Goal: Task Accomplishment & Management: Manage account settings

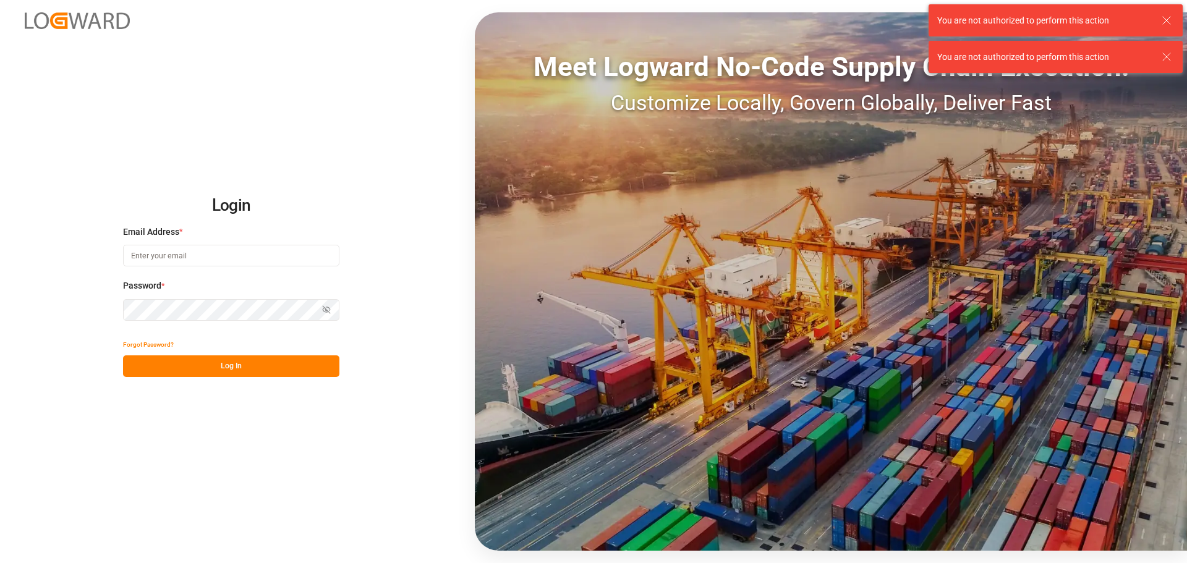
click at [0, 562] on div at bounding box center [0, 563] width 0 height 0
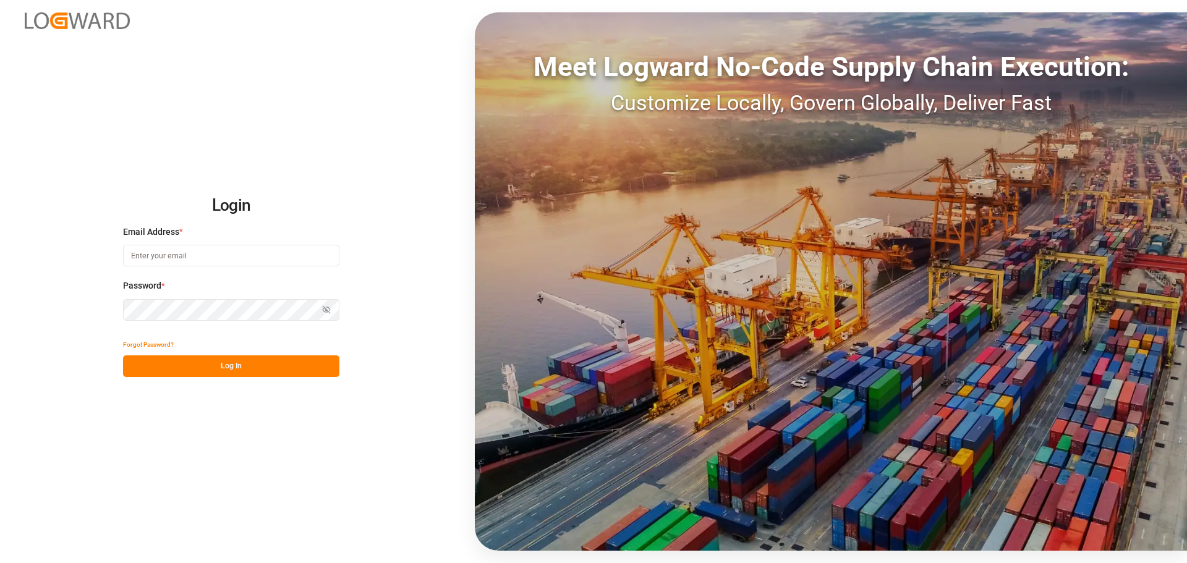
type input "[PERSON_NAME][EMAIL_ADDRESS][DOMAIN_NAME]"
click at [196, 362] on button "Log In" at bounding box center [231, 366] width 216 height 22
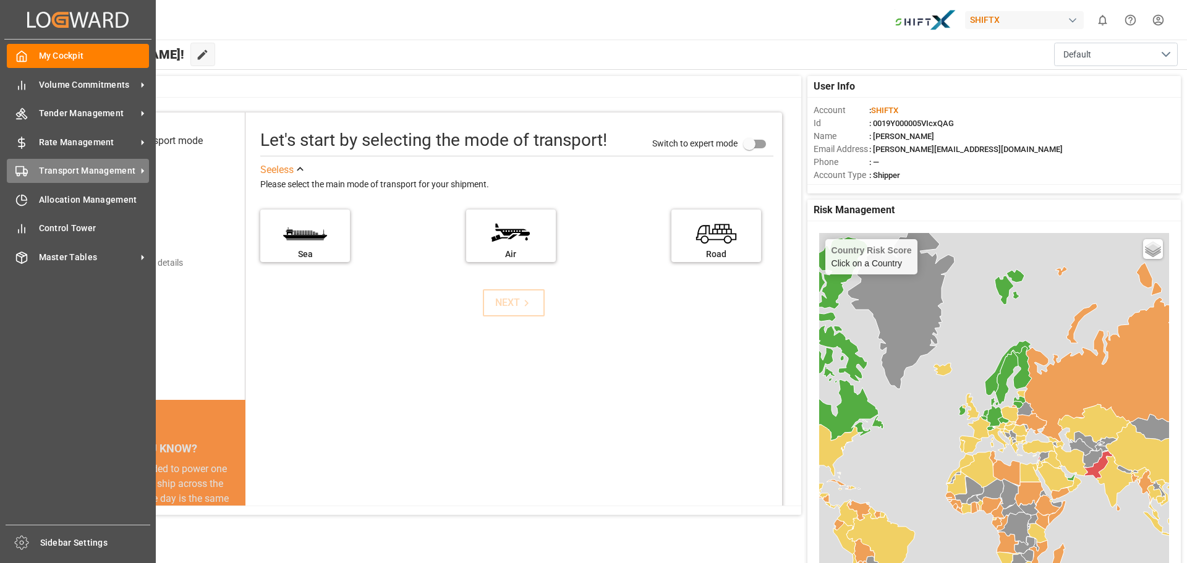
click at [40, 176] on span "Transport Management" at bounding box center [88, 170] width 98 height 13
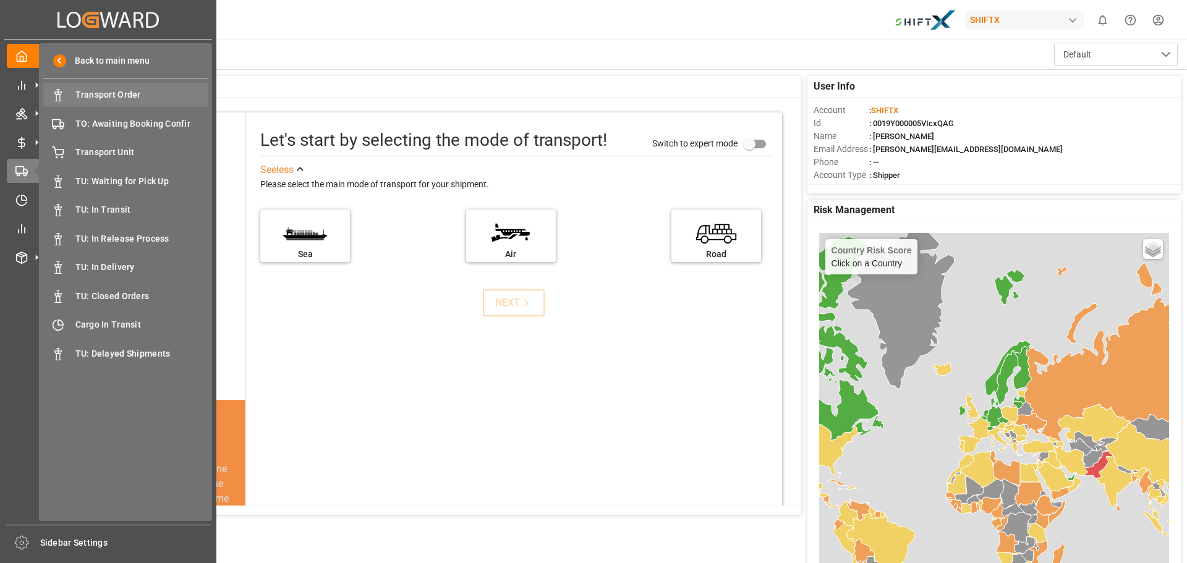
click at [128, 91] on span "Transport Order" at bounding box center [141, 94] width 133 height 13
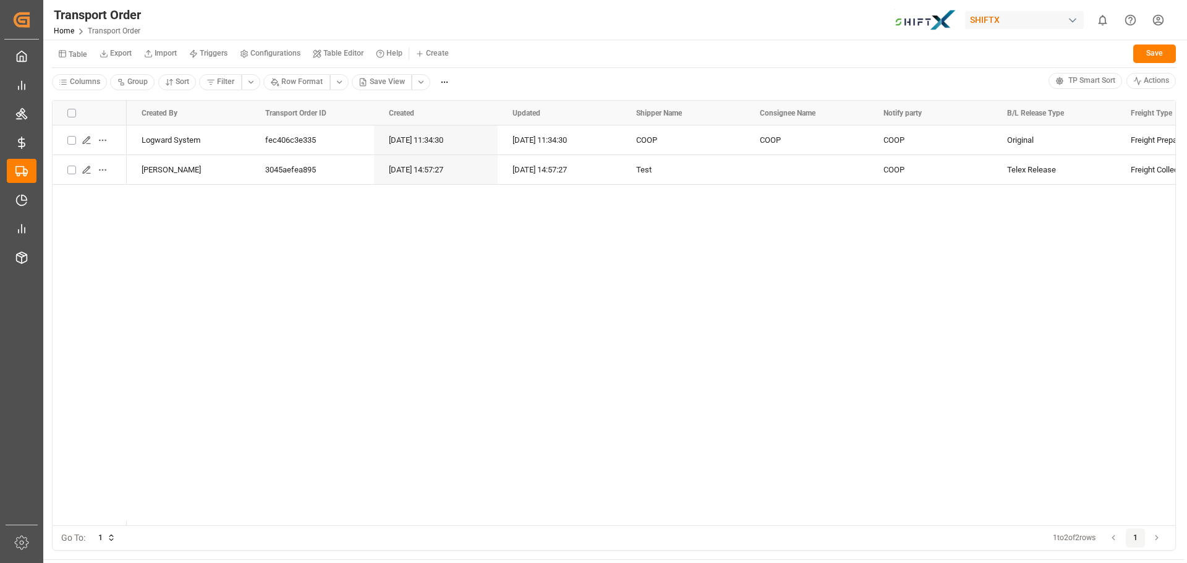
click at [0, 562] on div at bounding box center [0, 563] width 0 height 0
click at [1017, 15] on div "SHIFTX" at bounding box center [1024, 20] width 119 height 18
click at [1017, 15] on html "Created by potrace 1.15, written by Peter Selinger 2001-2017 Created by potrace…" at bounding box center [593, 281] width 1187 height 563
click at [278, 230] on div "Logward System fec406c3e335 12.09.2025 11:34:30 12.09.2025 11:34:30 COOP COOP C…" at bounding box center [651, 325] width 1048 height 400
click at [261, 245] on div "Logward System fec406c3e335 [DATE] 11:34:30 [DATE] 11:34:30 COOP COOP COOP Orig…" at bounding box center [651, 325] width 1048 height 400
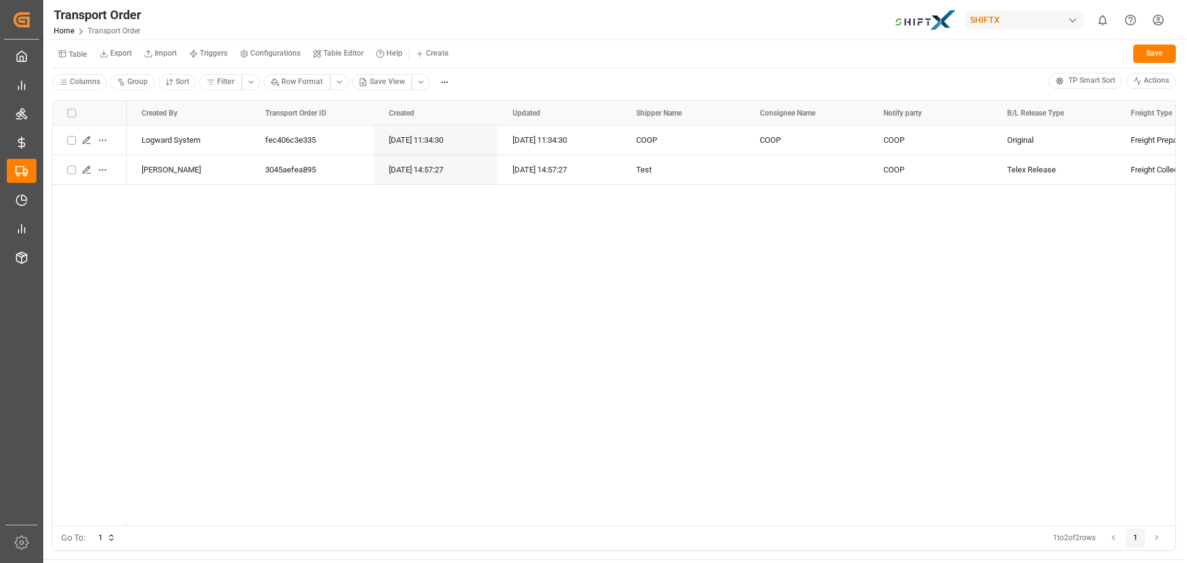
click at [177, 228] on div "Logward System fec406c3e335 [DATE] 11:34:30 [DATE] 11:34:30 COOP COOP COOP Orig…" at bounding box center [651, 325] width 1048 height 400
click at [389, 350] on div "Logward System fec406c3e335 [DATE] 11:34:30 [DATE] 11:34:30 COOP COOP COOP Orig…" at bounding box center [651, 325] width 1048 height 400
click at [465, 67] on div "Table Export Import Triggers Configurations Table Editor Help Create Save" at bounding box center [614, 55] width 1124 height 25
click at [478, 33] on div "Transport Order Home Transport Order SHIFTX 0 Notifications Only show unread Al…" at bounding box center [611, 20] width 1152 height 40
click at [490, 33] on div "Transport Order Home Transport Order SHIFTX 0 Notifications Only show unread Al…" at bounding box center [611, 20] width 1152 height 40
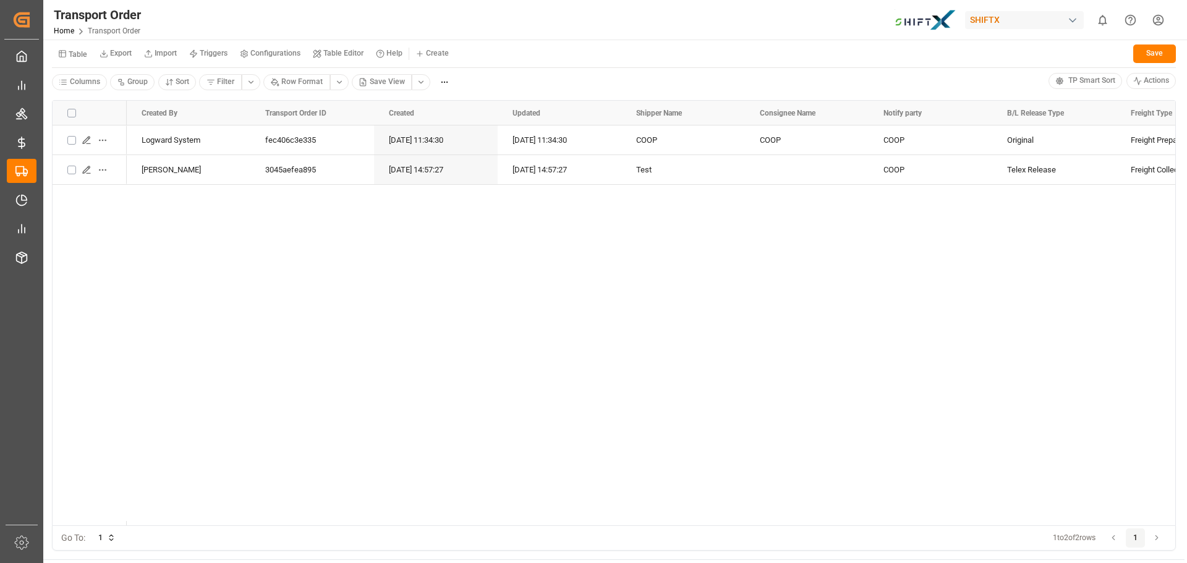
click at [490, 32] on div "Transport Order Home Transport Order SHIFTX 0 Notifications Only show unread Al…" at bounding box center [611, 20] width 1152 height 40
click at [729, 48] on div "Table Export Import Triggers Configurations Table Editor Help Create Save" at bounding box center [614, 55] width 1124 height 25
click at [761, 46] on div "Table Export Import Triggers Configurations Table Editor Help Create Save" at bounding box center [614, 55] width 1124 height 25
click at [777, 45] on div "Table Export Import Triggers Configurations Table Editor Help Create Save" at bounding box center [614, 55] width 1124 height 25
click at [779, 46] on div "Table Export Import Triggers Configurations Table Editor Help Create Save" at bounding box center [614, 55] width 1124 height 25
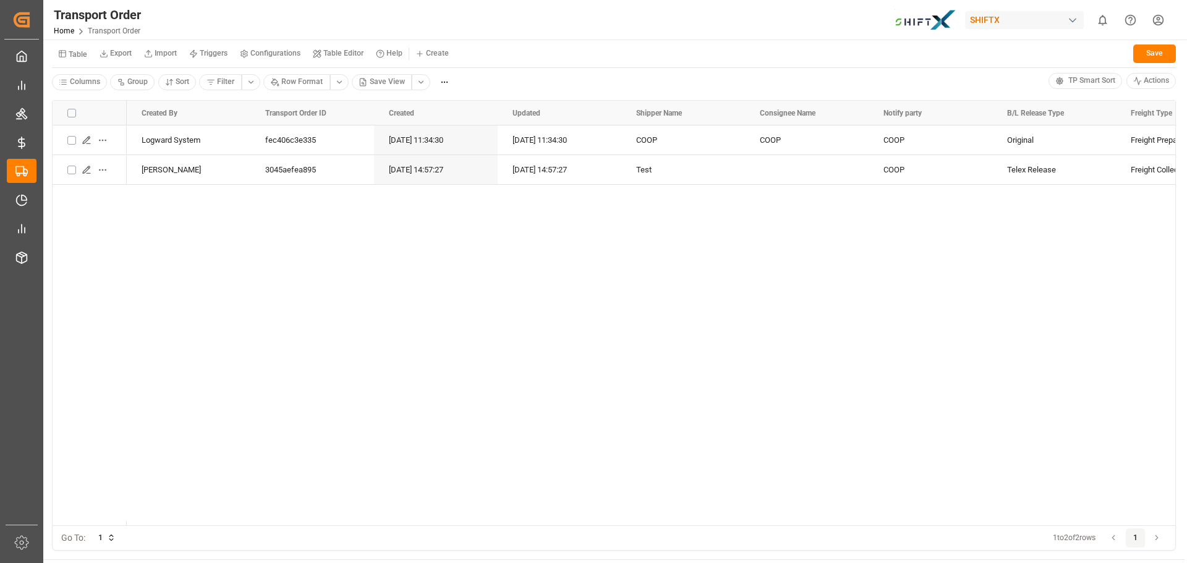
click at [779, 28] on div "Transport Order Home Transport Order SHIFTX 0 Notifications Only show unread Al…" at bounding box center [611, 20] width 1152 height 40
click at [799, 32] on div "Transport Order Home Transport Order SHIFTX 0 Notifications Only show unread Al…" at bounding box center [611, 20] width 1152 height 40
click at [790, 20] on div "Transport Order Home Transport Order SHIFTX 0 Notifications Only show unread Al…" at bounding box center [611, 20] width 1152 height 40
click at [789, 23] on div "Transport Order Home Transport Order SHIFTX 0 Notifications Only show unread Al…" at bounding box center [611, 20] width 1152 height 40
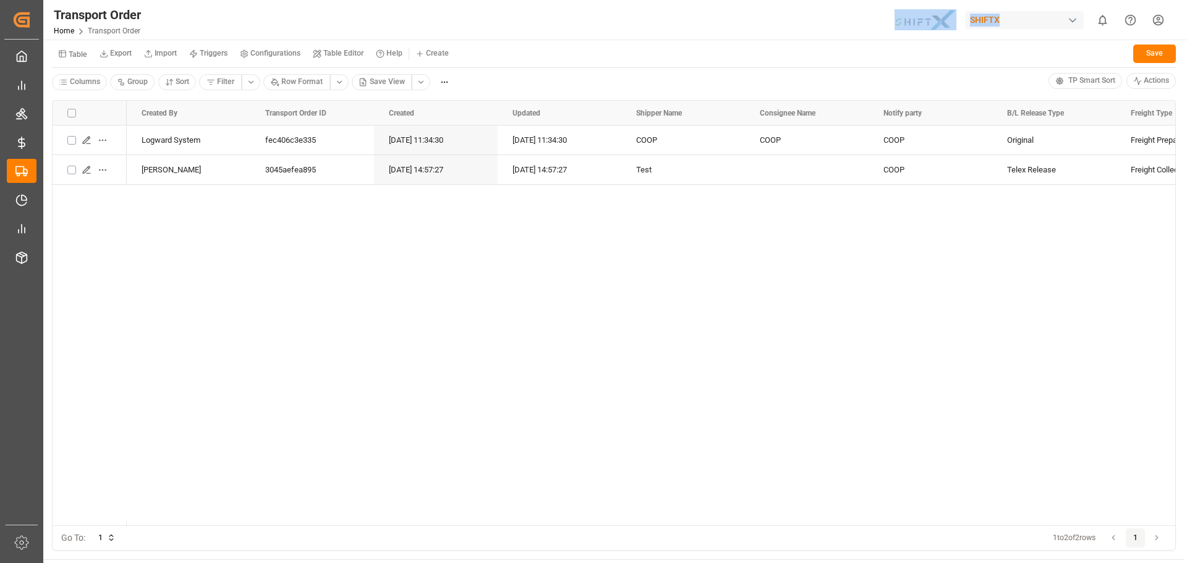
click at [789, 23] on div "Transport Order Home Transport Order SHIFTX 0 Notifications Only show unread Al…" at bounding box center [611, 20] width 1152 height 40
click at [1052, 80] on button "TP Smart Sort" at bounding box center [1085, 81] width 74 height 16
click at [555, 28] on div "Transport Order Home Transport Order SHIFTX 0 Notifications Only show unread Al…" at bounding box center [611, 20] width 1152 height 40
click at [605, 28] on div "Transport Order Home Transport Order SHIFTX 0 Notifications Only show unread Al…" at bounding box center [611, 20] width 1152 height 40
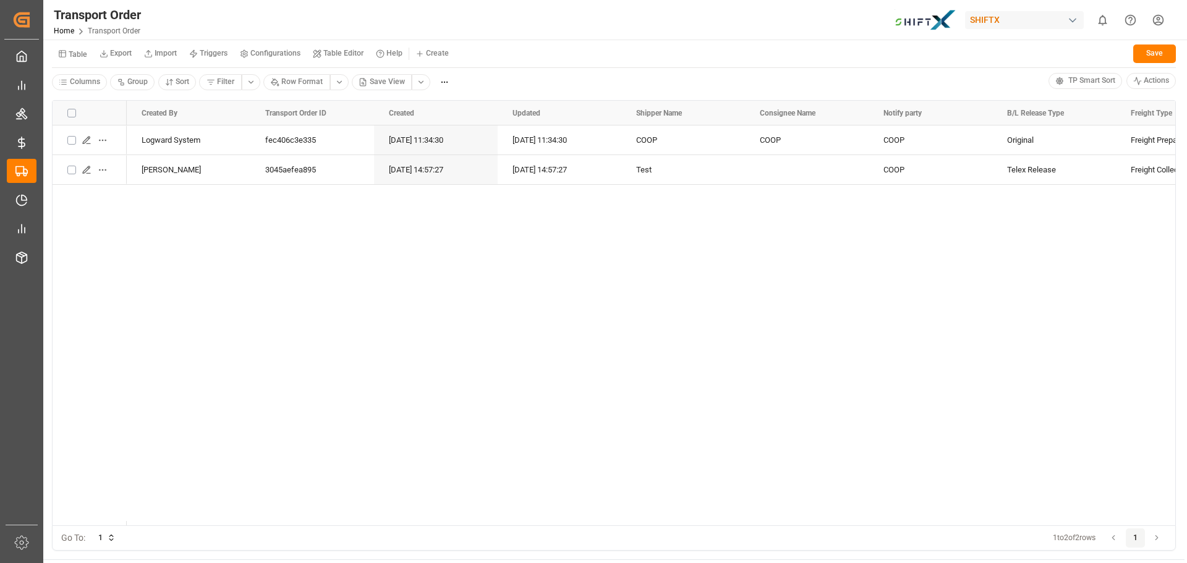
click at [654, 16] on div "Transport Order Home Transport Order SHIFTX 0 Notifications Only show unread Al…" at bounding box center [611, 20] width 1152 height 40
click at [795, 19] on div "Transport Order Home Transport Order SHIFTX 0 Notifications Only show unread Al…" at bounding box center [611, 20] width 1152 height 40
click at [787, 46] on div "Table Export Import Triggers Configurations Table Editor Help Create Save" at bounding box center [614, 55] width 1124 height 25
click at [553, 67] on div "Table Export Import Triggers Configurations Table Editor Help Create Save" at bounding box center [614, 55] width 1124 height 25
click at [643, 194] on div "Logward System fec406c3e335 12.09.2025 11:34:30 12.09.2025 11:34:30 COOP COOP C…" at bounding box center [651, 325] width 1048 height 400
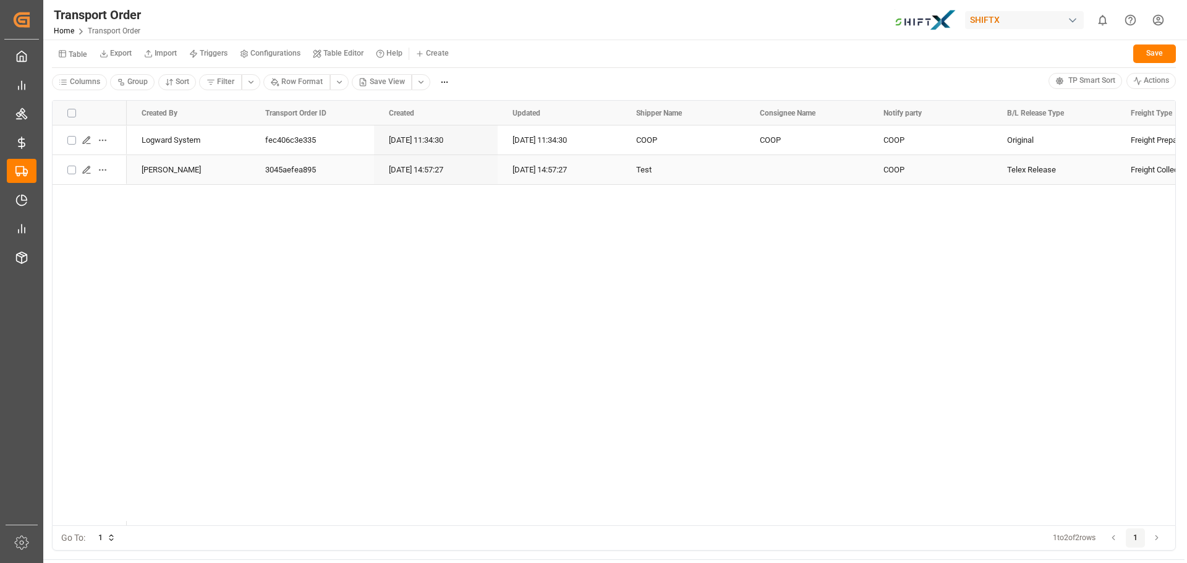
click at [643, 184] on div "Test" at bounding box center [683, 170] width 94 height 28
click at [650, 245] on div "Logward System fec406c3e335 12.09.2025 11:34:30 12.09.2025 11:34:30 COOP COOP C…" at bounding box center [651, 325] width 1048 height 400
click at [646, 170] on div "Test" at bounding box center [683, 170] width 94 height 28
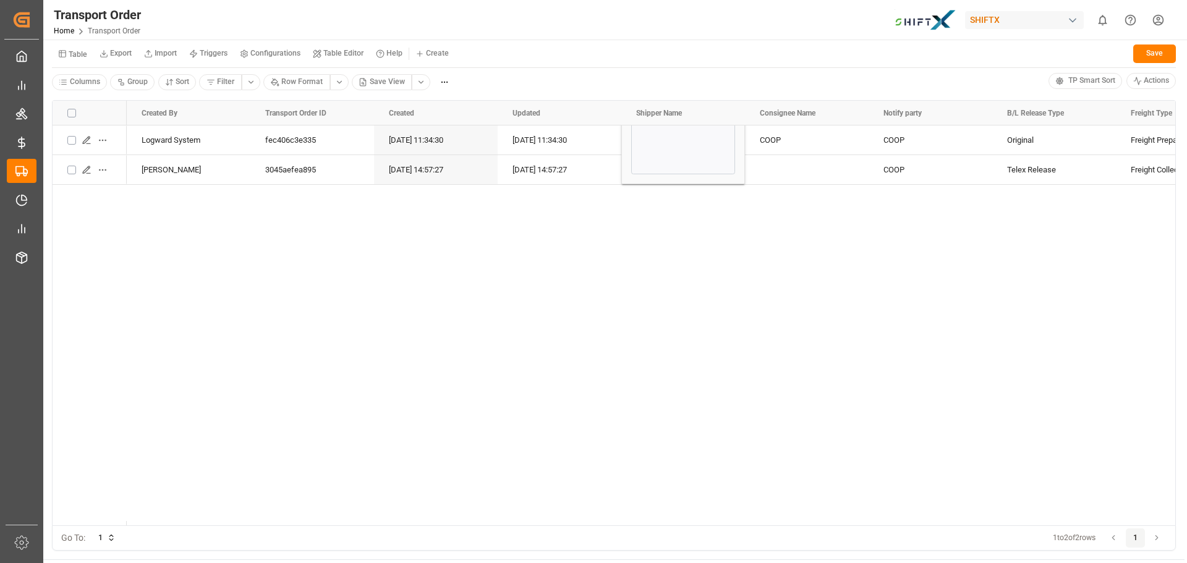
click at [673, 349] on div "Logward System fec406c3e335 12.09.2025 11:34:30 12.09.2025 11:34:30 COOP COOP C…" at bounding box center [651, 325] width 1048 height 400
click at [844, 377] on div "Logward System fec406c3e335 12.09.2025 11:34:30 12.09.2025 11:34:30 COOP COOP C…" at bounding box center [651, 325] width 1048 height 400
click at [587, 88] on div "Columns Group Sort Filter Row Format Save View" at bounding box center [550, 82] width 996 height 19
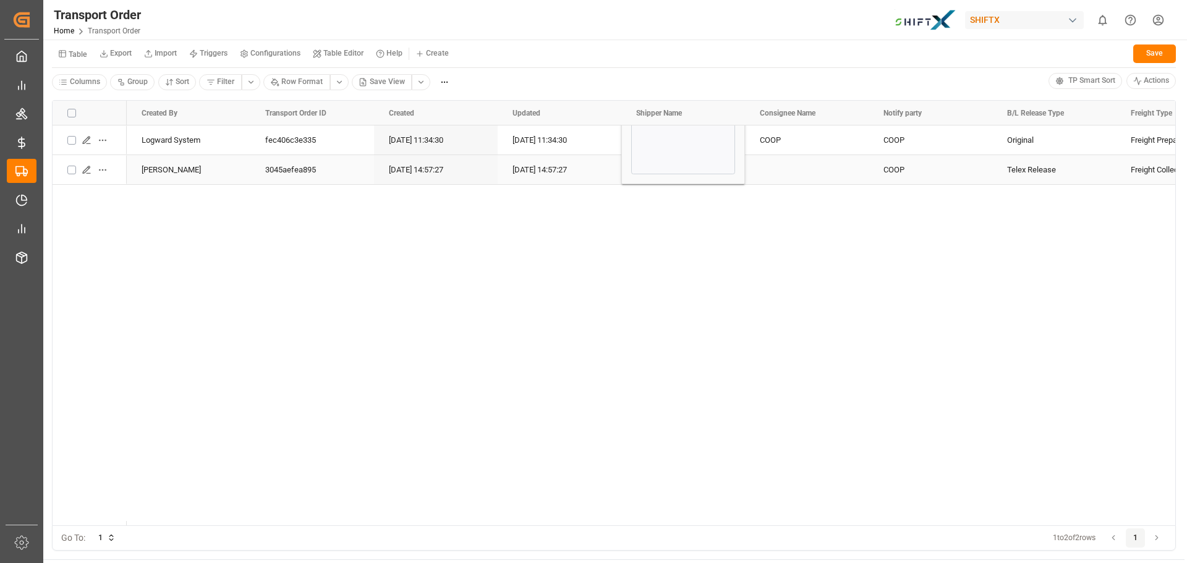
click at [664, 153] on div "Test" at bounding box center [683, 128] width 104 height 93
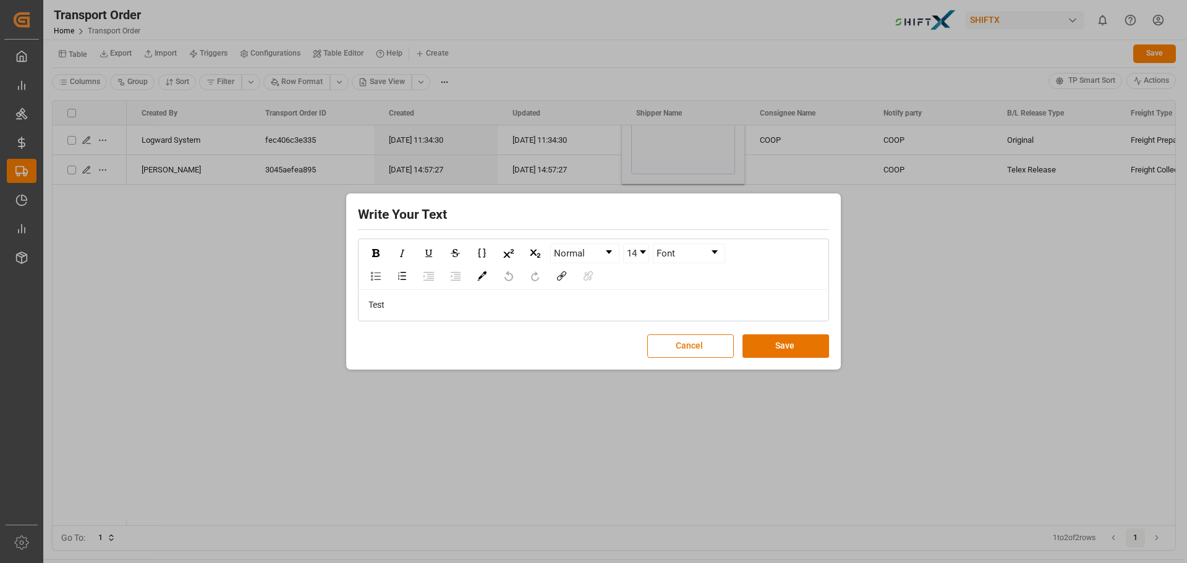
click at [592, 429] on div "Write Your Text Normal 14 Font Test Cancel Save" at bounding box center [593, 281] width 1187 height 563
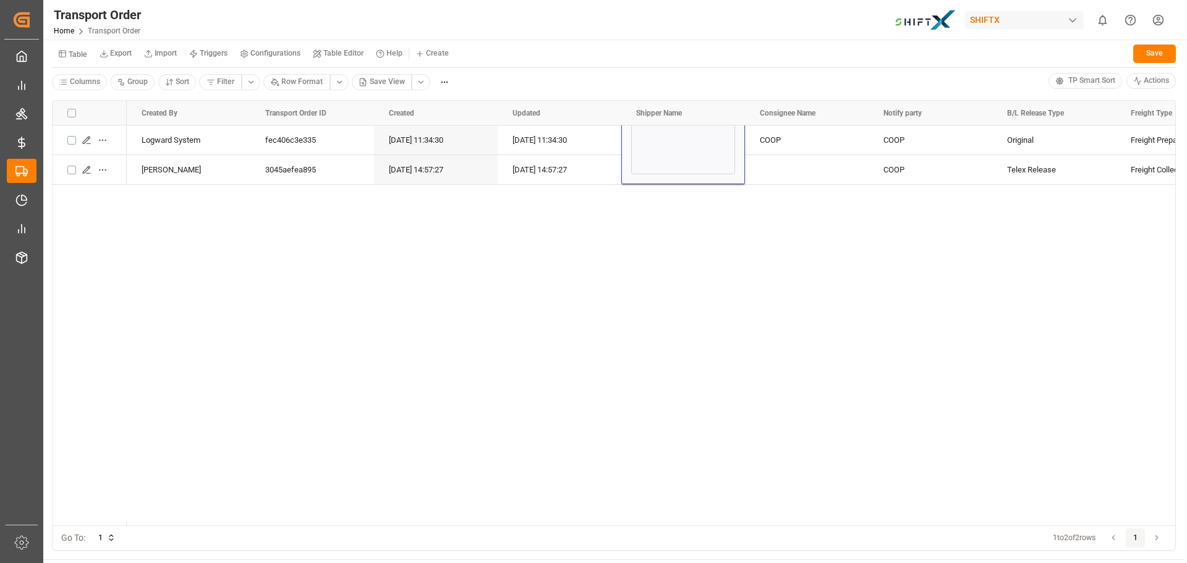
click at [213, 324] on div "Logward System fec406c3e335 12.09.2025 11:34:30 12.09.2025 11:34:30 COOP COOP C…" at bounding box center [651, 325] width 1048 height 400
click at [768, 57] on div "Table Export Import Triggers Configurations Table Editor Help Create Save" at bounding box center [614, 55] width 1124 height 25
click at [653, 320] on div "Logward System fec406c3e335 [DATE] 11:34:30 [DATE] 11:34:30 COOP COOP COOP Orig…" at bounding box center [651, 325] width 1048 height 400
click at [643, 171] on div "Test" at bounding box center [683, 170] width 94 height 28
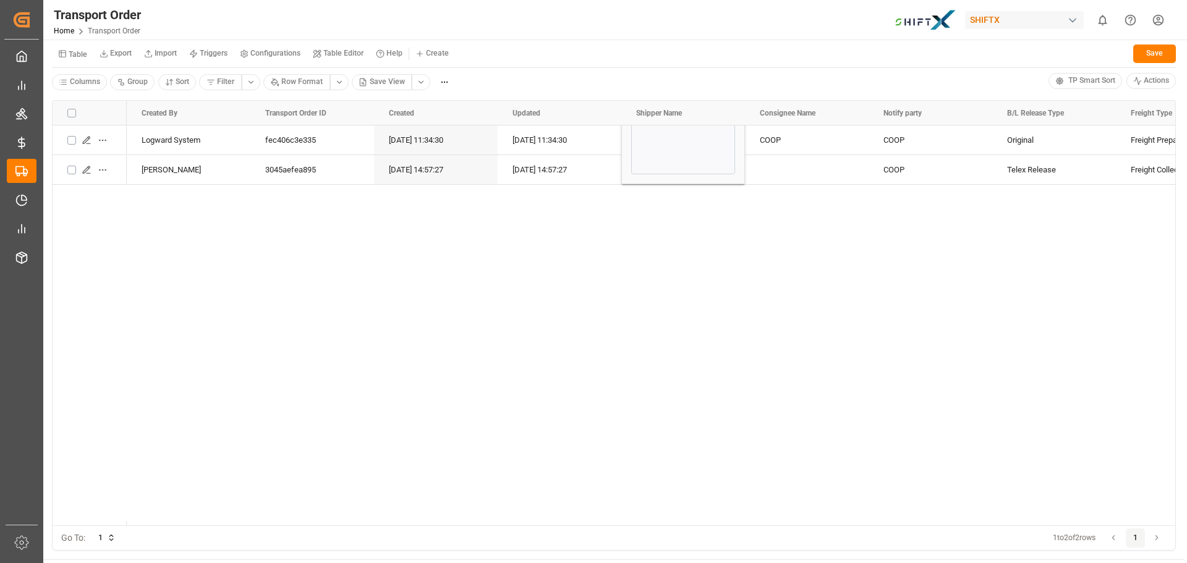
click at [603, 282] on div "Logward System fec406c3e335 [DATE] 11:34:30 [DATE] 11:34:30 COOP COOP COOP Orig…" at bounding box center [651, 325] width 1048 height 400
click at [588, 261] on div "Logward System fec406c3e335 12.09.2025 11:34:30 12.09.2025 11:34:30 COOP COOP C…" at bounding box center [651, 325] width 1048 height 400
click at [672, 158] on div "Test" at bounding box center [683, 128] width 104 height 93
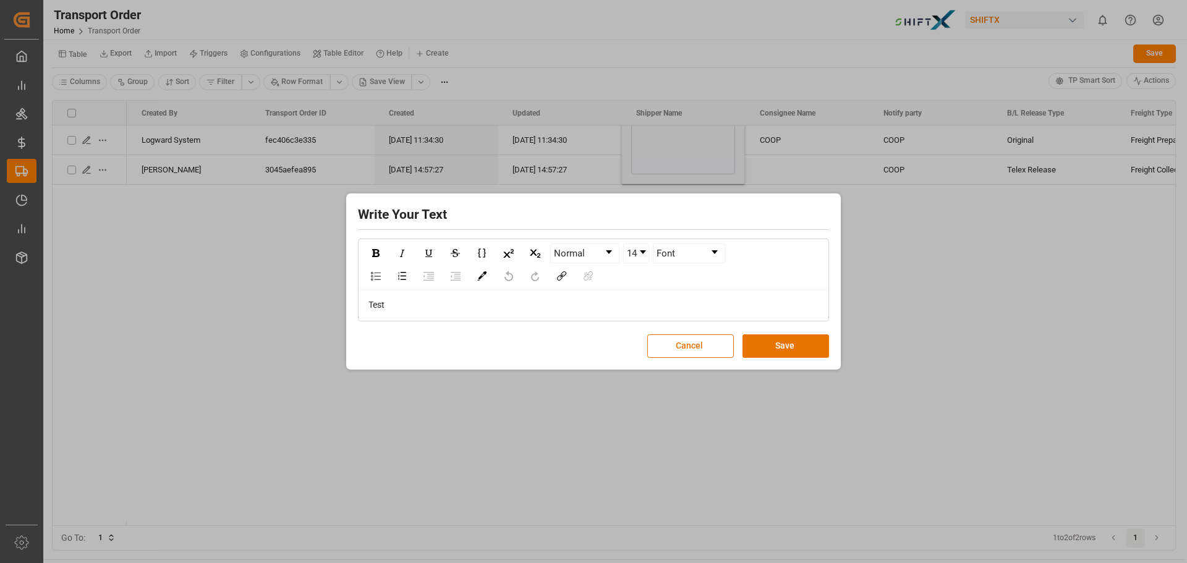
click at [643, 303] on div "Test" at bounding box center [593, 305] width 451 height 13
click at [685, 338] on button "Cancel" at bounding box center [690, 345] width 87 height 23
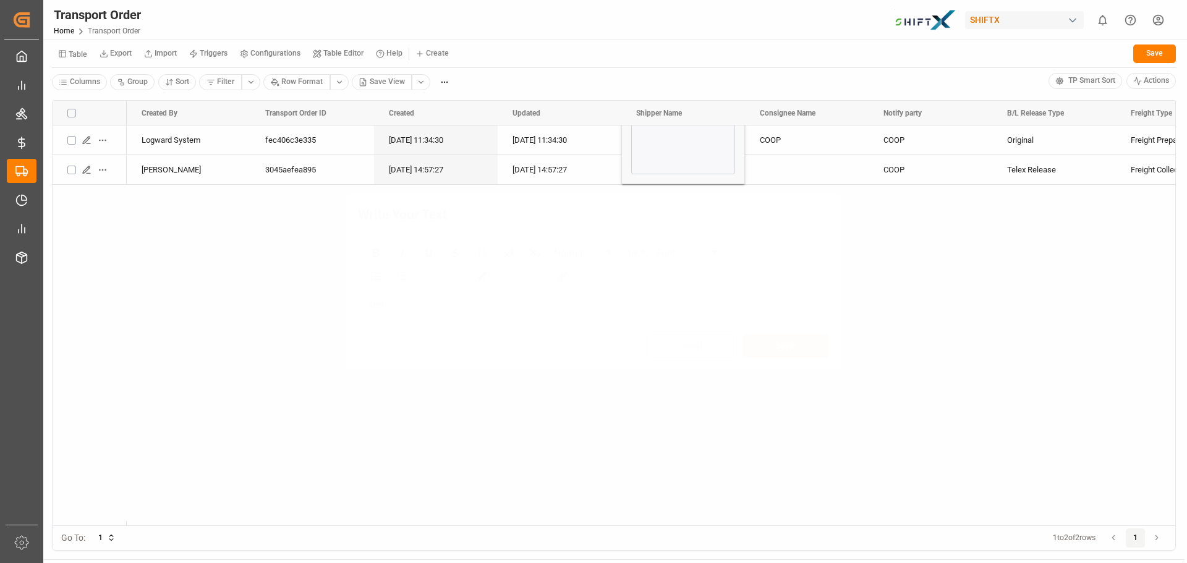
click at [646, 379] on div "Write Your Text Normal 14 Font Test Cancel Save" at bounding box center [593, 281] width 1187 height 563
click at [523, 164] on div "[DATE] 14:57:27" at bounding box center [560, 169] width 124 height 29
click at [523, 213] on div "Logward System fec406c3e335 [DATE] 11:34:30 [DATE] 11:34:30 COOP COOP COOP Orig…" at bounding box center [651, 325] width 1048 height 400
click at [87, 169] on icon "Press SPACE to select this row." at bounding box center [87, 170] width 10 height 10
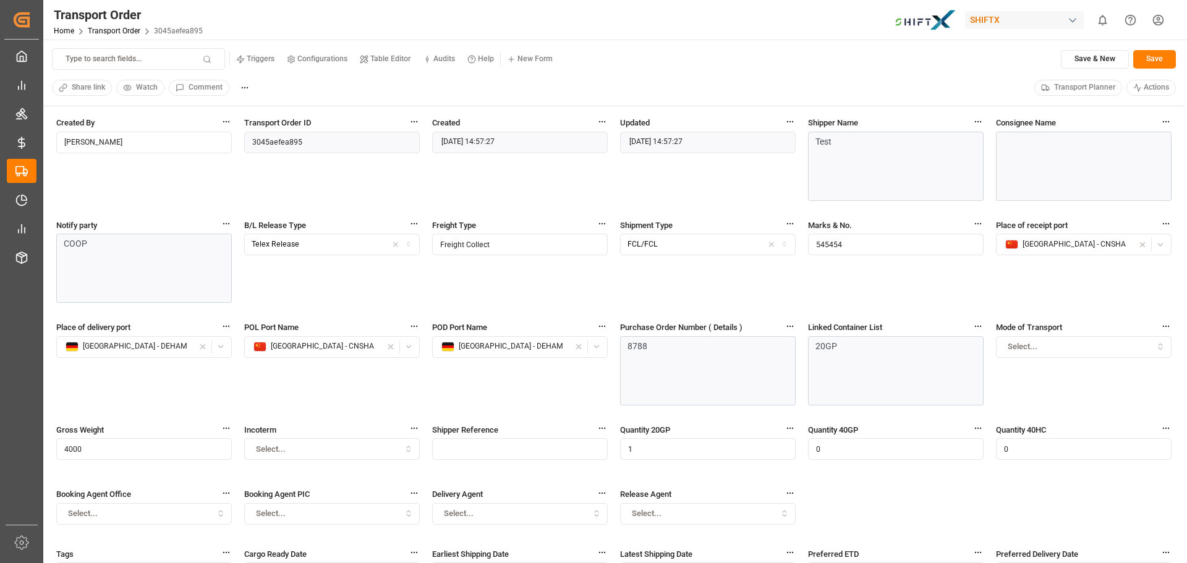
click at [871, 141] on div "Test" at bounding box center [893, 141] width 156 height 13
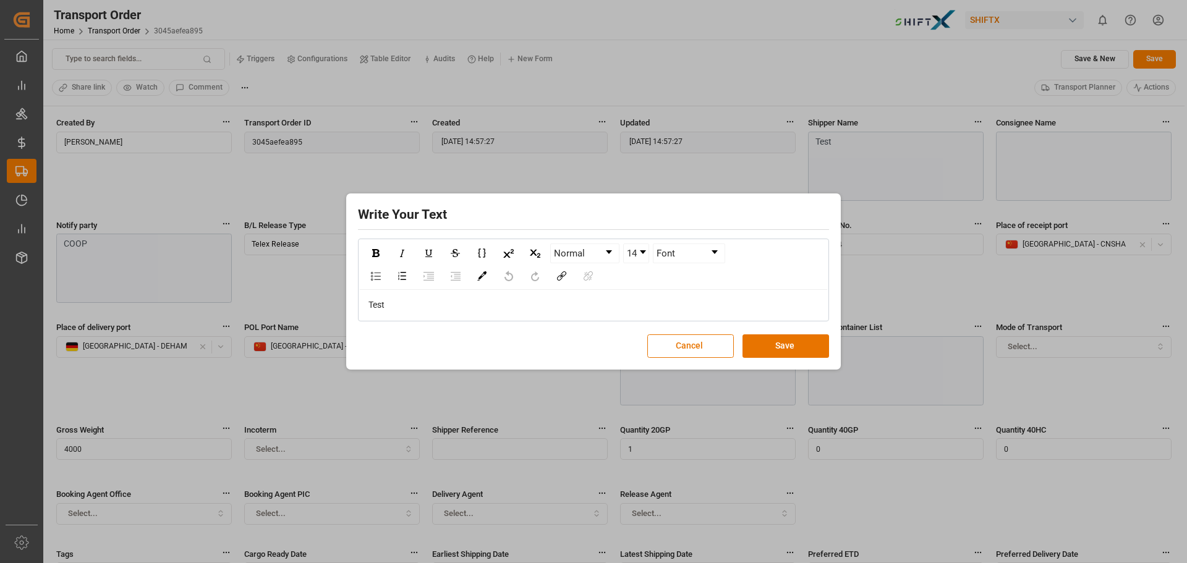
click at [871, 141] on div "Write Your Text Normal 14 Font Test Cancel Save" at bounding box center [593, 281] width 1187 height 563
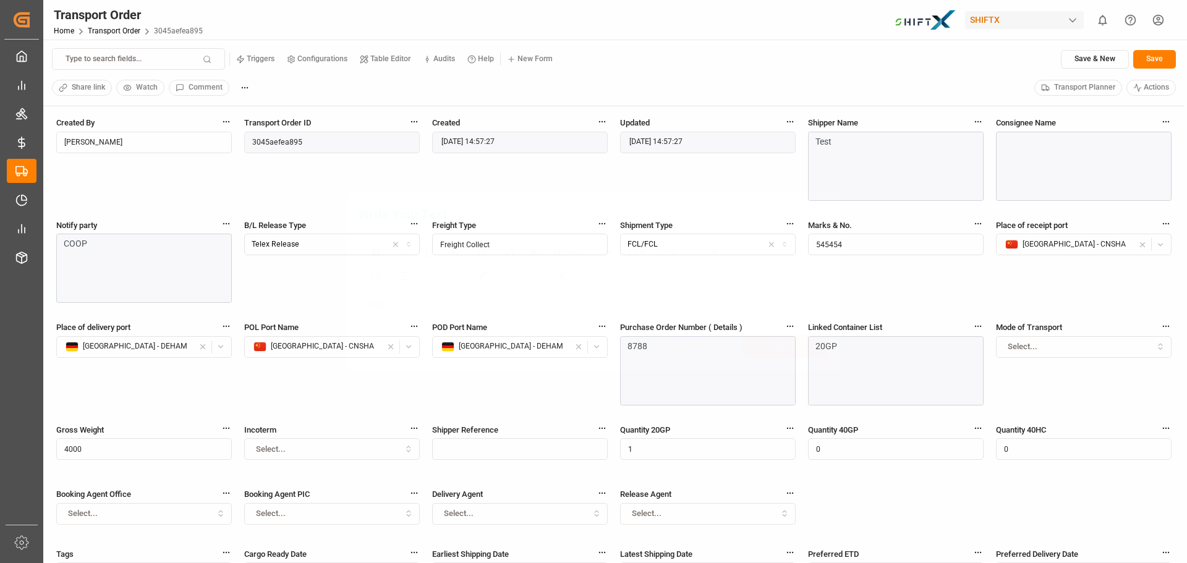
click at [871, 141] on div "Write Your Text Normal 14 Font Test Cancel Save" at bounding box center [593, 281] width 1187 height 563
click at [868, 142] on div "Test" at bounding box center [893, 141] width 156 height 13
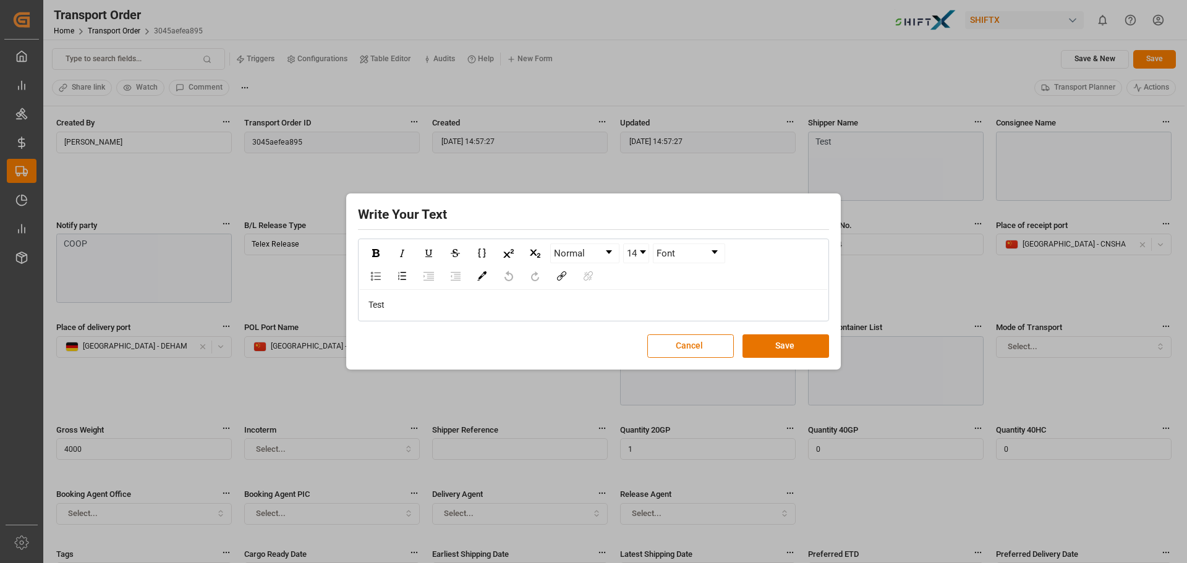
click at [703, 177] on div "Write Your Text Normal 14 Font Test Cancel Save" at bounding box center [593, 281] width 1187 height 563
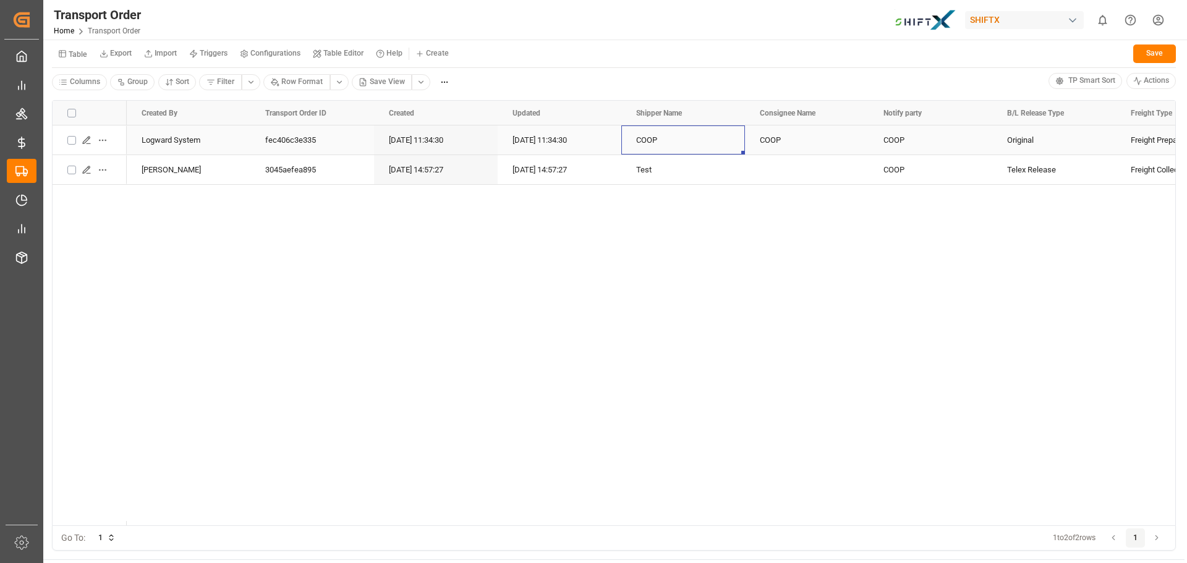
click at [651, 135] on div "COOP" at bounding box center [683, 140] width 94 height 28
click at [590, 218] on div "Logward System fec406c3e335 12.09.2025 11:34:30 12.09.2025 11:34:30 COOP COOP C…" at bounding box center [651, 325] width 1048 height 400
click at [584, 222] on div "Logward System fec406c3e335 12.09.2025 11:34:30 12.09.2025 11:34:30 COOP COOP C…" at bounding box center [651, 325] width 1048 height 400
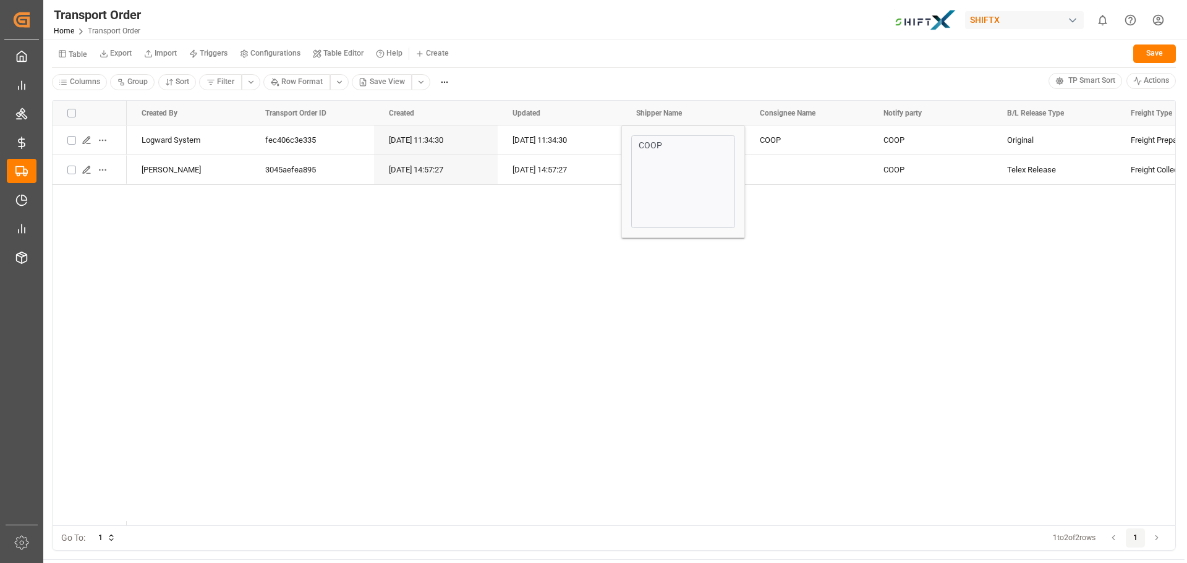
click at [635, 303] on div "Logward System fec406c3e335 12.09.2025 11:34:30 12.09.2025 11:34:30 COOP COOP C…" at bounding box center [651, 325] width 1048 height 400
click at [875, 235] on div "Logward System fec406c3e335 12.09.2025 11:34:30 12.09.2025 11:34:30 COOP COOP C…" at bounding box center [651, 325] width 1048 height 400
click at [763, 169] on div "Press SPACE to select this row." at bounding box center [807, 170] width 94 height 28
click at [645, 164] on div "Test" at bounding box center [683, 170] width 94 height 28
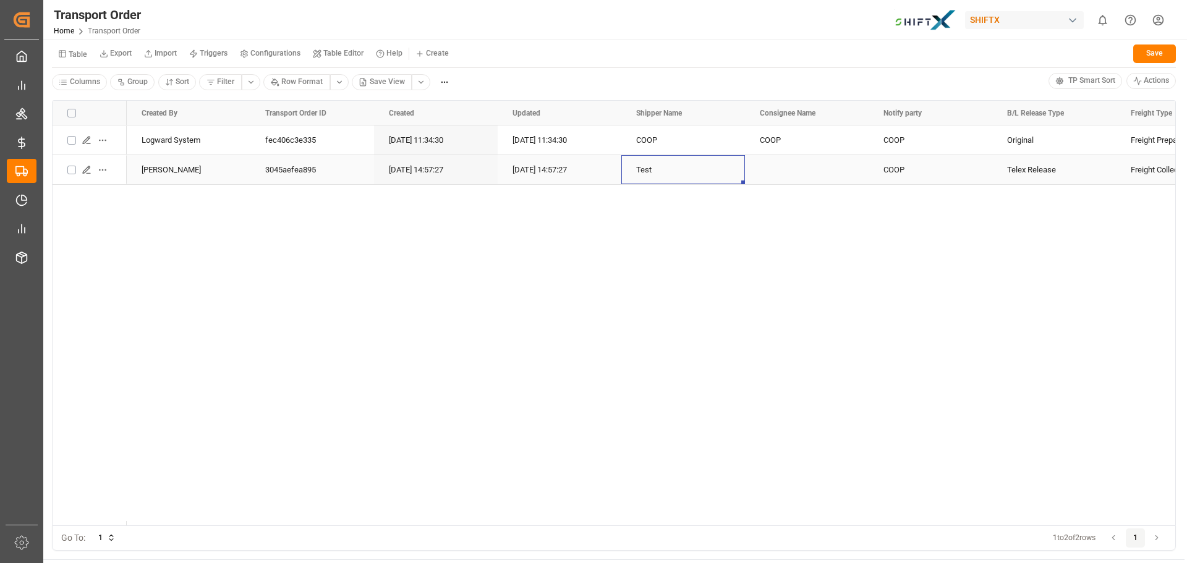
click at [645, 164] on div "Test" at bounding box center [683, 170] width 94 height 28
click at [651, 157] on div "Test" at bounding box center [683, 128] width 104 height 93
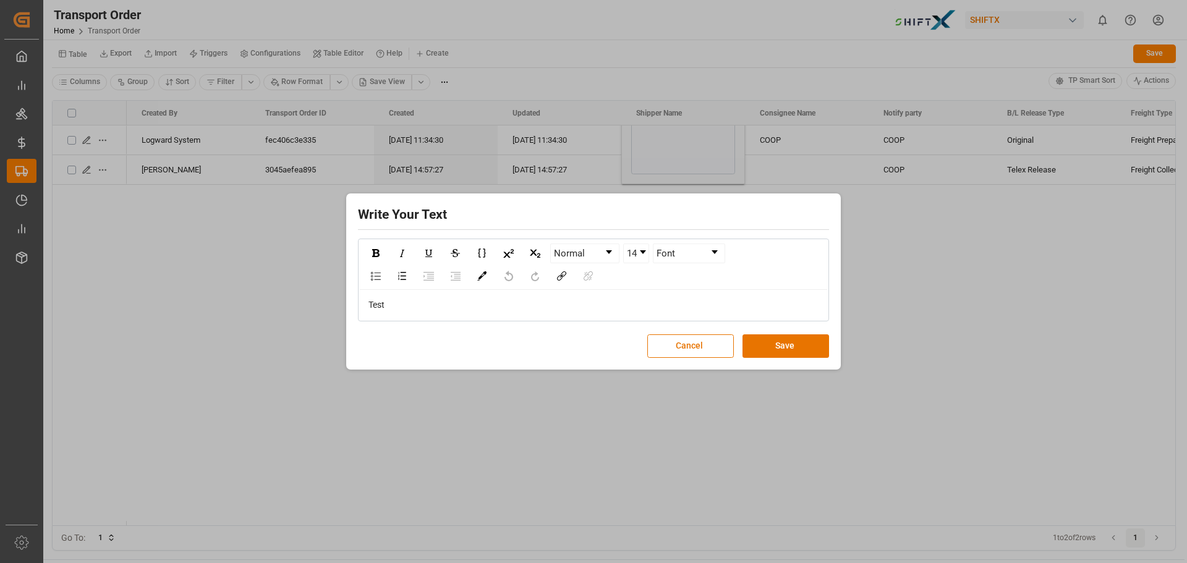
click at [651, 157] on div "Write Your Text Normal 14 Font Test Cancel Save" at bounding box center [593, 281] width 1187 height 563
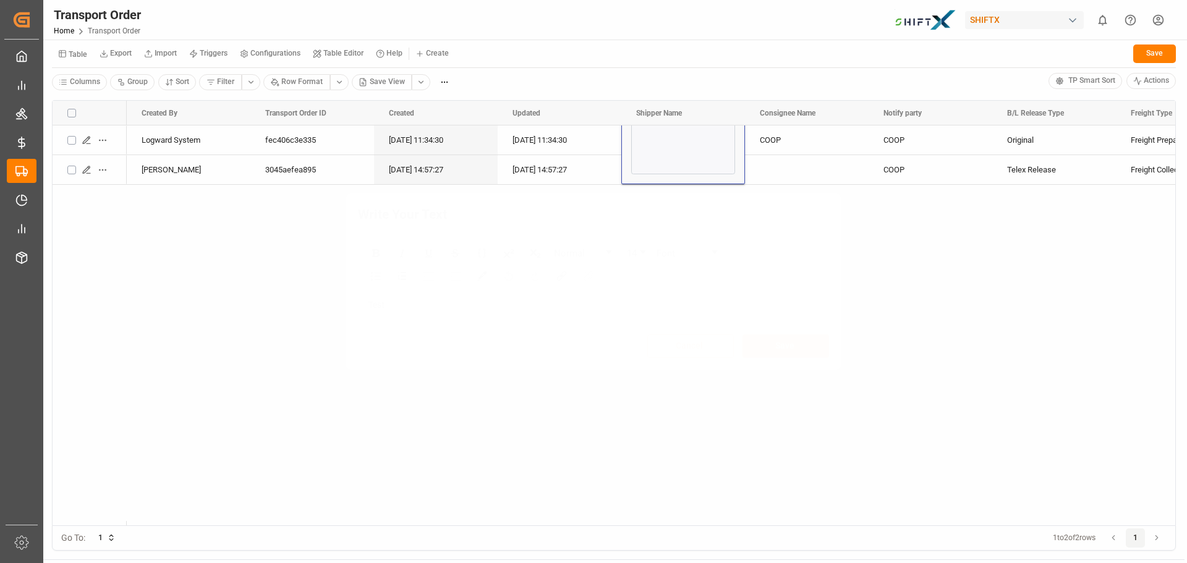
click at [651, 157] on div "Write Your Text Normal 14 Font Test Cancel Save" at bounding box center [593, 281] width 1187 height 563
click at [726, 278] on div "Logward System fec406c3e335 12.09.2025 11:34:30 12.09.2025 11:34:30 COOP COOP C…" at bounding box center [651, 325] width 1048 height 400
click at [803, 179] on div "Press SPACE to select this row." at bounding box center [807, 170] width 94 height 28
click at [720, 199] on div "Logward System fec406c3e335 12.09.2025 11:34:30 12.09.2025 11:34:30 COOP COOP C…" at bounding box center [651, 325] width 1048 height 400
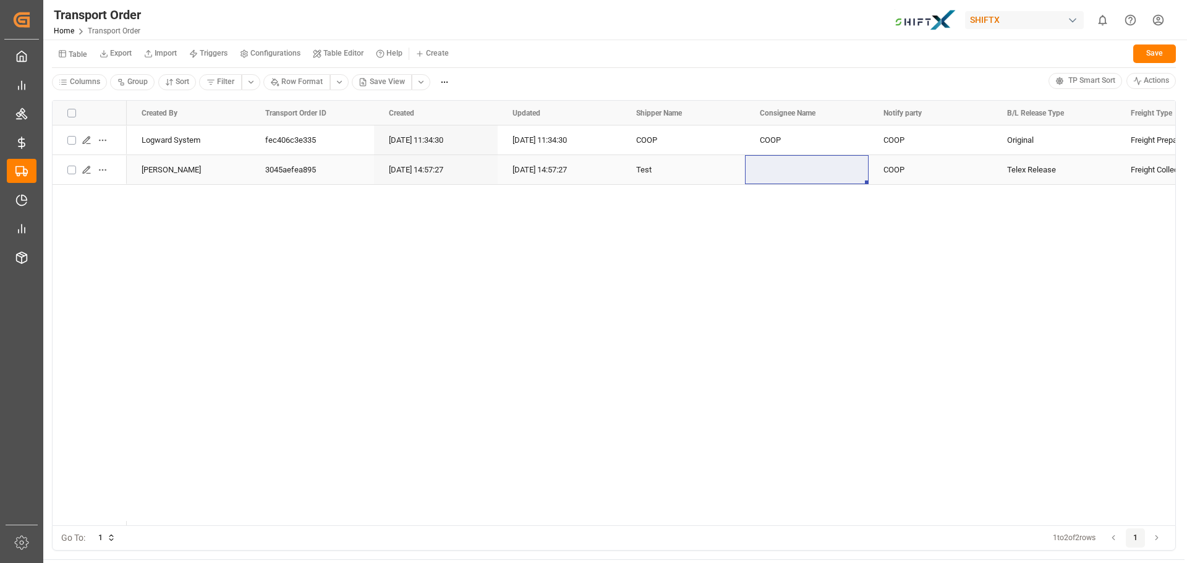
click at [900, 169] on div "COOP" at bounding box center [930, 170] width 94 height 28
click at [908, 222] on div "Logward System fec406c3e335 12.09.2025 11:34:30 12.09.2025 11:34:30 COOP COOP C…" at bounding box center [651, 325] width 1048 height 400
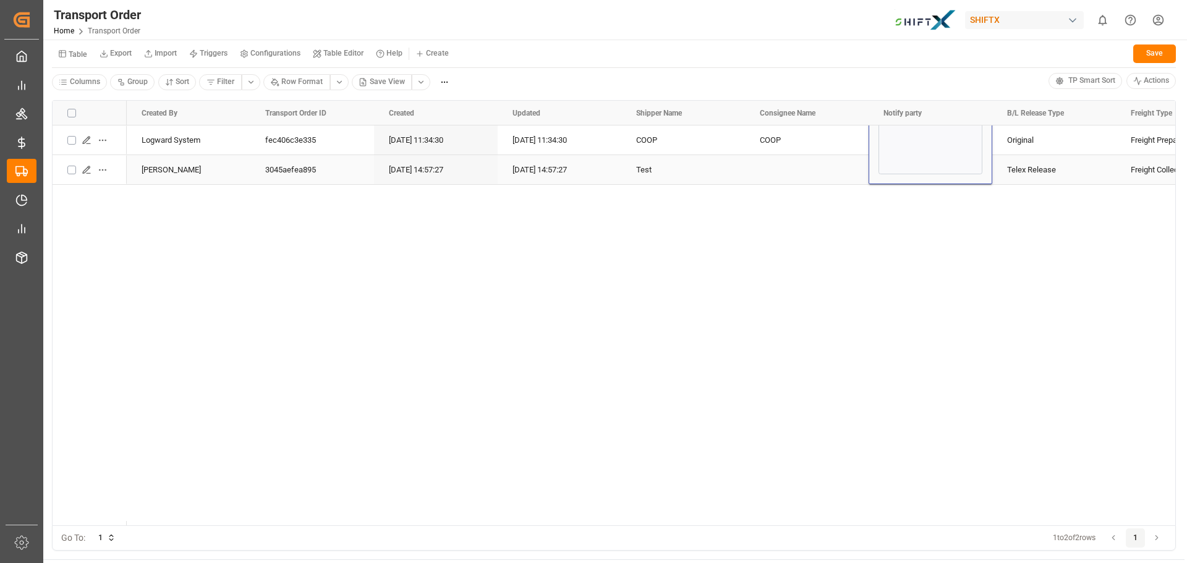
click at [898, 151] on div "COOP" at bounding box center [930, 128] width 104 height 93
click at [892, 250] on div "Logward System fec406c3e335 12.09.2025 11:34:30 12.09.2025 11:34:30 COOP COOP C…" at bounding box center [651, 325] width 1048 height 400
click at [713, 239] on div "FCL/FCL Freight Prepaid Original COOP COOP COOP 12.09.2025 11:34:30 12.09.2025 …" at bounding box center [651, 325] width 1048 height 400
click at [908, 155] on div "COOP" at bounding box center [930, 128] width 104 height 93
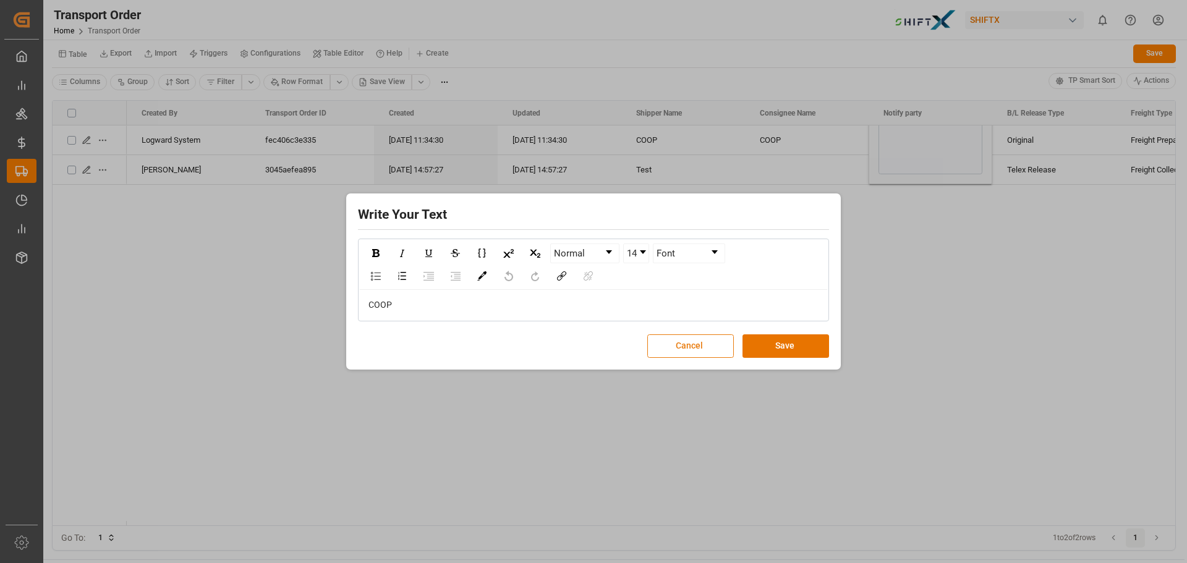
click at [700, 351] on button "Cancel" at bounding box center [690, 345] width 87 height 23
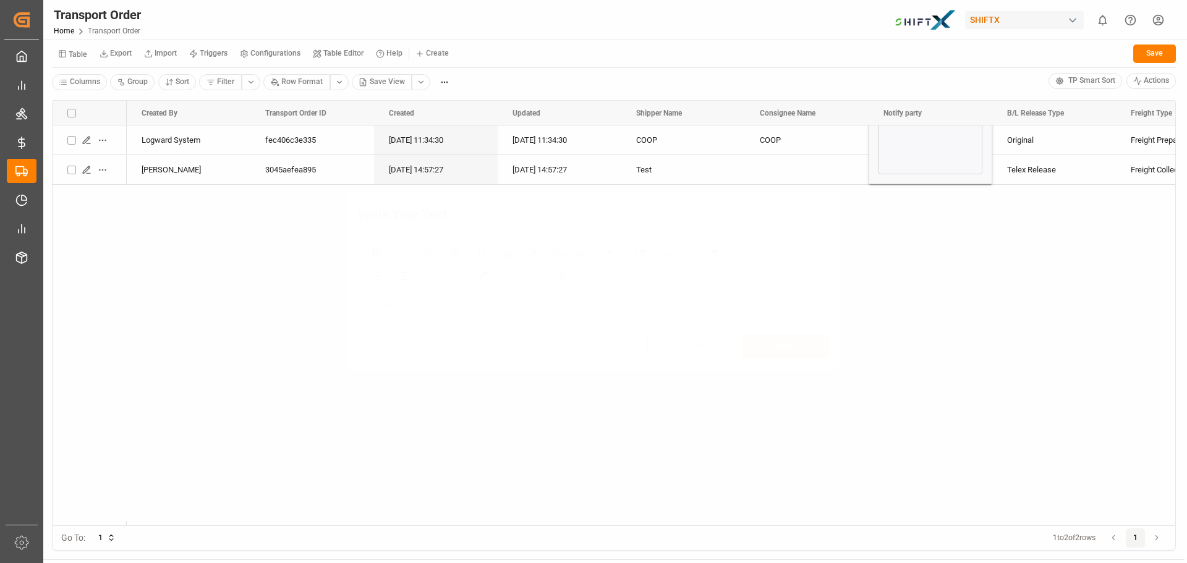
click at [680, 397] on div "Write Your Text Normal 14 Font COOP Cancel Save" at bounding box center [593, 281] width 1187 height 563
click at [913, 332] on div "FCL/FCL Freight Prepaid Original COOP COOP COOP 12.09.2025 11:34:30 12.09.2025 …" at bounding box center [651, 325] width 1048 height 400
click at [646, 143] on div "COOP" at bounding box center [683, 140] width 94 height 28
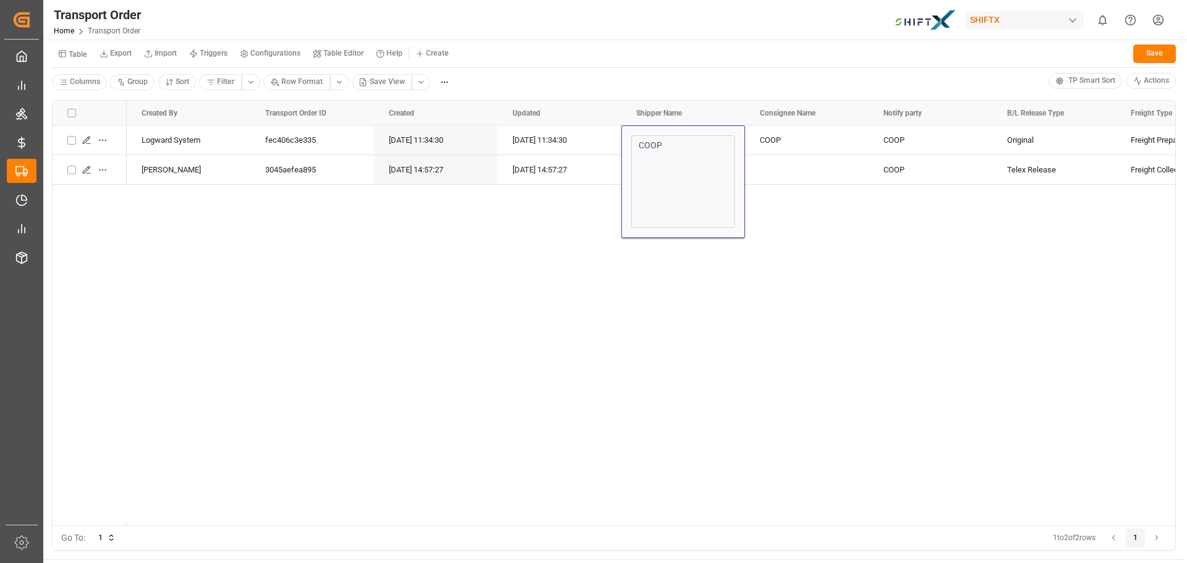
click at [548, 446] on div "FCL/FCL Freight Prepaid Original COOP COOP COOP 12.09.2025 11:34:30 12.09.2025 …" at bounding box center [651, 325] width 1048 height 400
click at [622, 254] on div "FCL/FCL Freight Prepaid Original COOP COOP COOP 12.09.2025 11:34:30 12.09.2025 …" at bounding box center [651, 325] width 1048 height 400
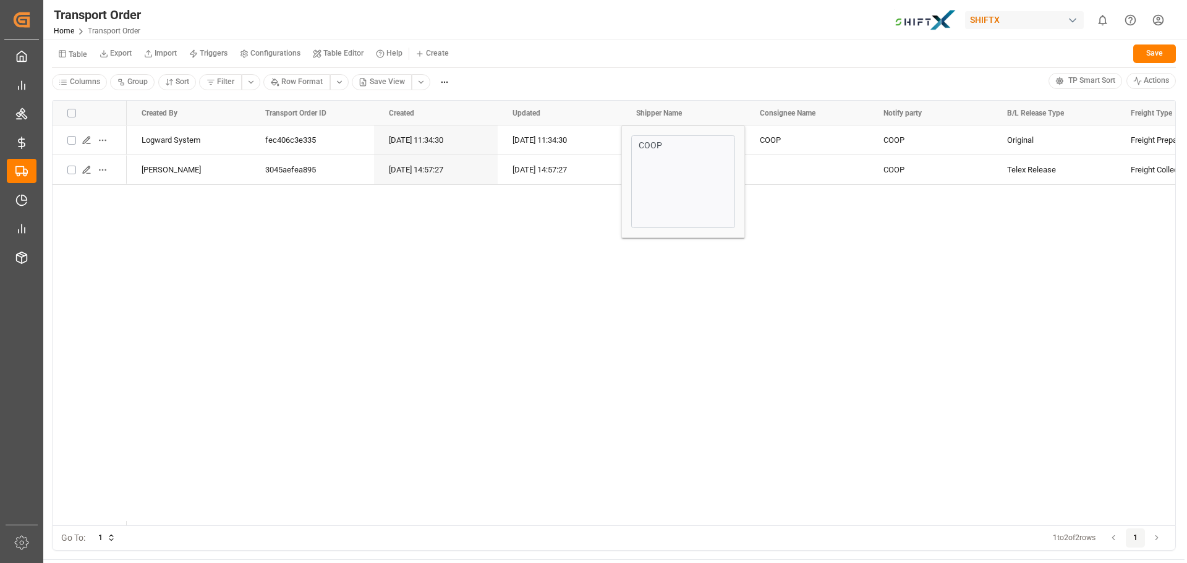
click at [606, 256] on div "FCL/FCL Freight Prepaid Original COOP COOP COOP 12.09.2025 11:34:30 12.09.2025 …" at bounding box center [651, 325] width 1048 height 400
click at [803, 228] on div "FCL/FCL Freight Prepaid Original COOP COOP COOP 12.09.2025 11:34:30 12.09.2025 …" at bounding box center [651, 325] width 1048 height 400
click at [779, 180] on div "Press SPACE to select this row." at bounding box center [807, 170] width 94 height 28
click at [791, 244] on div "FCL/FCL Freight Prepaid Original COOP COOP COOP 12.09.2025 11:34:30 12.09.2025 …" at bounding box center [651, 325] width 1048 height 400
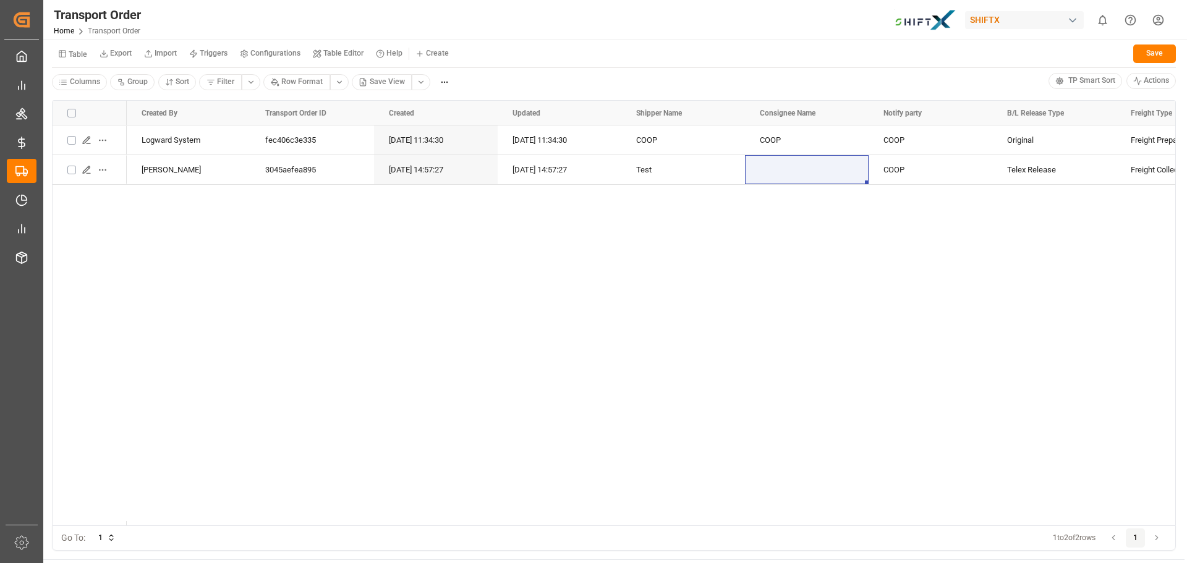
click at [1085, 82] on span "TP Smart Sort" at bounding box center [1091, 80] width 47 height 11
click at [1139, 82] on html "Created by potrace 1.15, written by Peter Selinger 2001-2017 Created by potrace…" at bounding box center [593, 281] width 1187 height 563
click at [756, 59] on html "Created by potrace 1.15, written by Peter Selinger 2001-2017 Created by potrace…" at bounding box center [593, 281] width 1187 height 563
click at [649, 210] on div "FCL/FCL Freight Prepaid Original COOP COOP COOP 12.09.2025 11:34:30 12.09.2025 …" at bounding box center [651, 325] width 1048 height 400
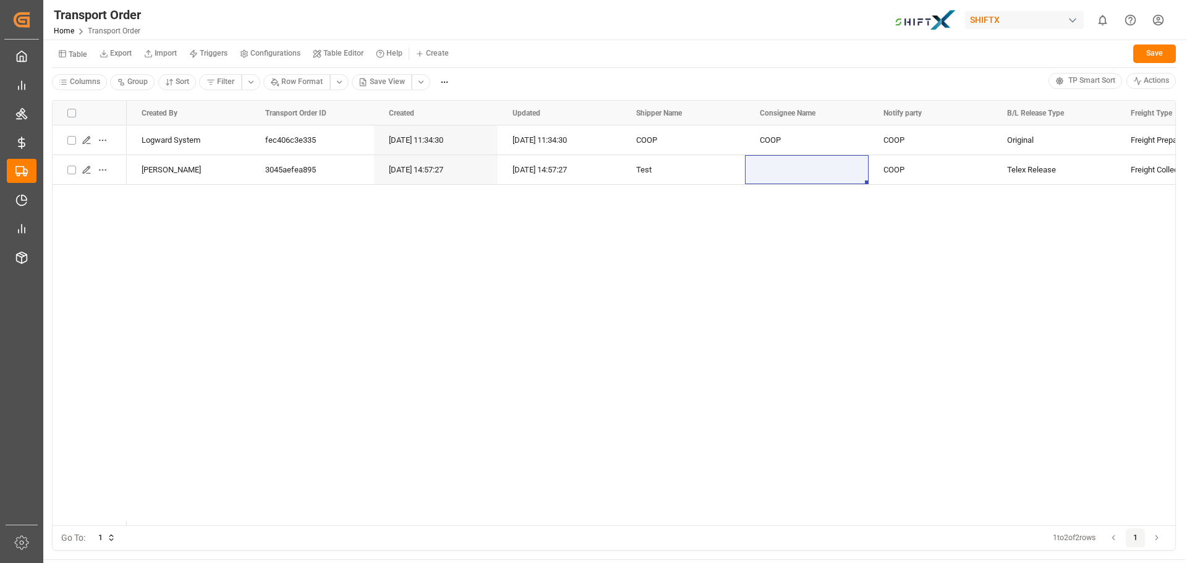
click at [649, 210] on div "FCL/FCL Freight Prepaid Original COOP COOP COOP 12.09.2025 11:34:30 12.09.2025 …" at bounding box center [651, 325] width 1048 height 400
click at [513, 226] on div "FCL/FCL Freight Prepaid Original COOP COOP COOP 12.09.2025 11:34:30 12.09.2025 …" at bounding box center [651, 325] width 1048 height 400
click at [647, 169] on div "Test" at bounding box center [683, 170] width 94 height 28
click at [648, 218] on div "FCL/FCL Freight Prepaid Original COOP COOP COOP 12.09.2025 11:34:30 12.09.2025 …" at bounding box center [651, 325] width 1048 height 400
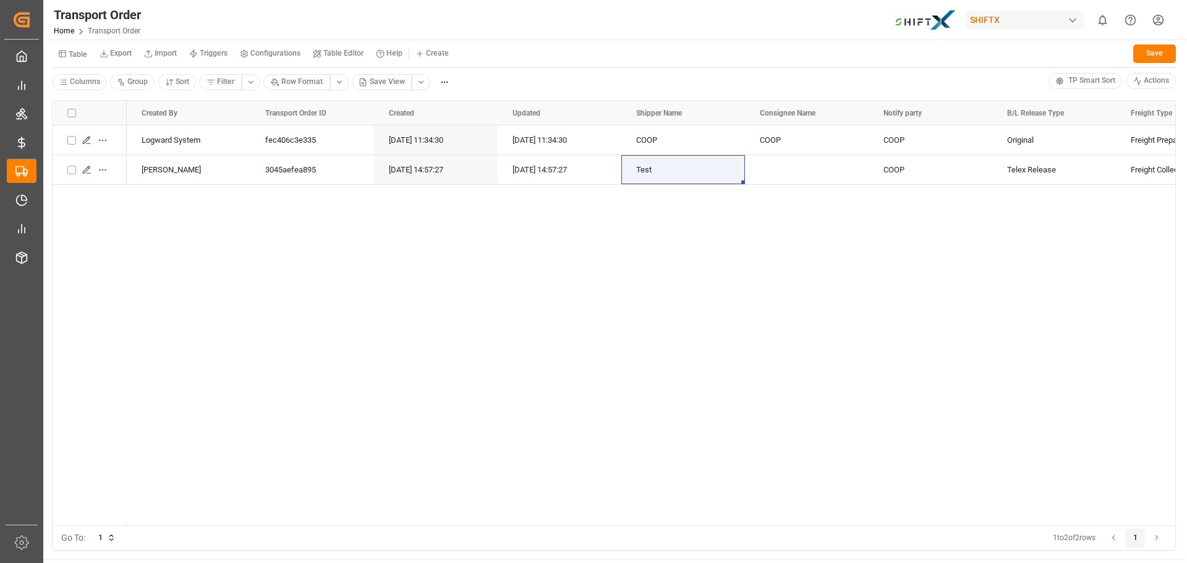
click at [564, 289] on div "FCL/FCL Freight Prepaid Original COOP COOP COOP 12.09.2025 11:34:30 12.09.2025 …" at bounding box center [651, 325] width 1048 height 400
click at [746, 253] on div "FCL/FCL Freight Prepaid Original COOP COOP COOP 12.09.2025 11:34:30 12.09.2025 …" at bounding box center [651, 325] width 1048 height 400
click at [663, 46] on div "Table Export Import Triggers Configurations Table Editor Help Create Save" at bounding box center [614, 55] width 1124 height 25
click at [667, 400] on div "FCL/FCL Freight Prepaid Original COOP COOP COOP 12.09.2025 11:34:30 12.09.2025 …" at bounding box center [651, 325] width 1048 height 400
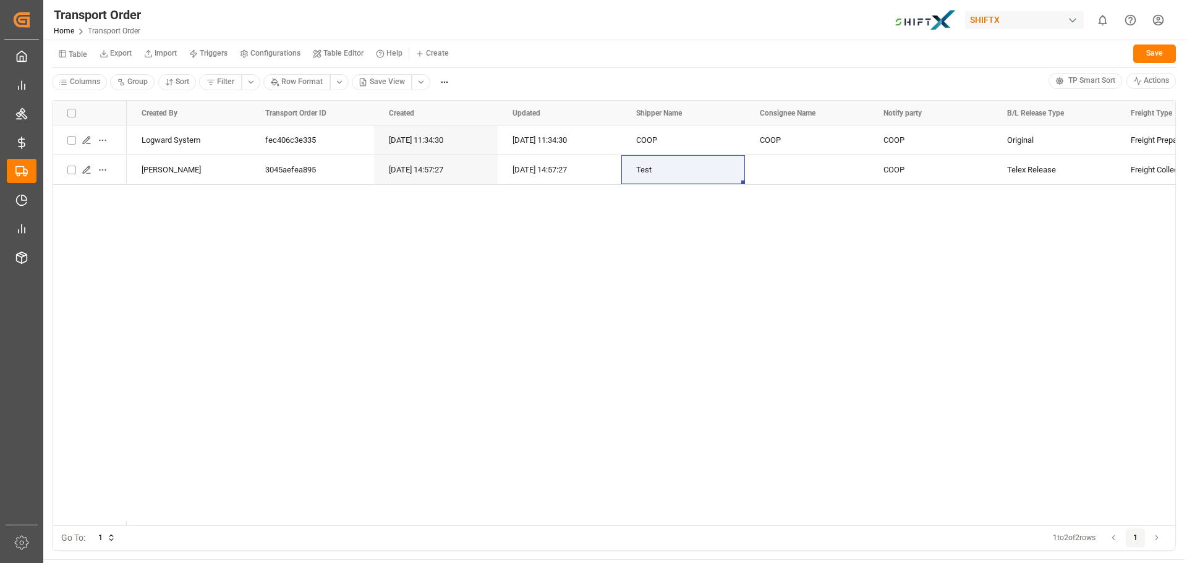
click at [663, 412] on div "FCL/FCL Freight Prepaid Original COOP COOP COOP 12.09.2025 11:34:30 12.09.2025 …" at bounding box center [651, 325] width 1048 height 400
click at [660, 38] on div "Transport Order Home Transport Order SHIFTX 0 Notifications Only show unread Al…" at bounding box center [611, 20] width 1152 height 40
click at [667, 354] on div "FCL/FCL Freight Prepaid Original COOP COOP COOP 12.09.2025 11:34:30 12.09.2025 …" at bounding box center [651, 325] width 1048 height 400
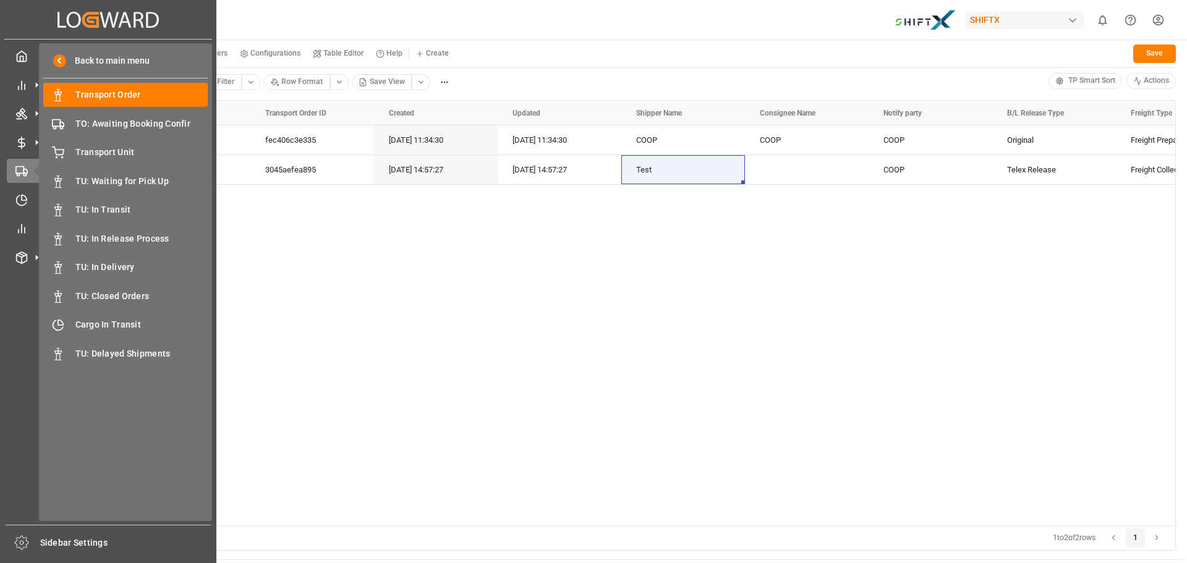
click at [549, 365] on div "FCL/FCL Freight Prepaid Original COOP COOP COOP 12.09.2025 11:34:30 12.09.2025 …" at bounding box center [651, 325] width 1048 height 400
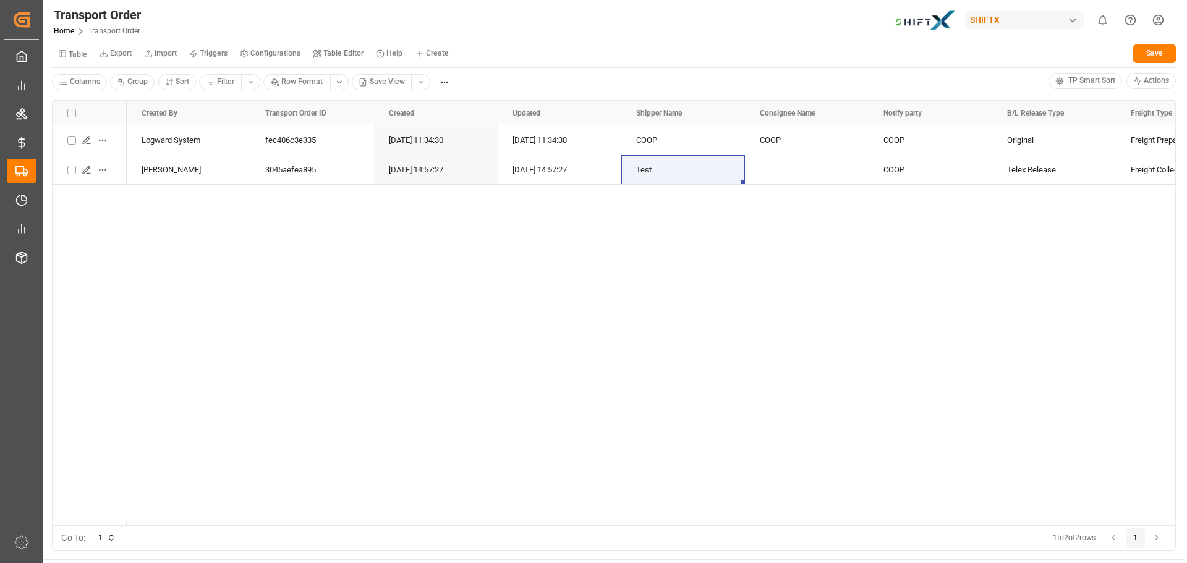
click at [575, 358] on div "FCL/FCL Freight Prepaid Original COOP COOP COOP 12.09.2025 11:34:30 12.09.2025 …" at bounding box center [651, 325] width 1048 height 400
click at [638, 55] on div "Table Export Import Triggers Configurations Table Editor Help Create Save" at bounding box center [614, 55] width 1124 height 25
click at [671, 312] on div "FCL/FCL Freight Prepaid Original COOP COOP COOP 12.09.2025 11:34:30 12.09.2025 …" at bounding box center [651, 325] width 1048 height 400
click at [672, 299] on div "FCL/FCL Freight Prepaid Original COOP COOP COOP 12.09.2025 11:34:30 12.09.2025 …" at bounding box center [651, 325] width 1048 height 400
click at [660, 91] on div "Columns Group Sort Filter Row Format Save View" at bounding box center [550, 82] width 996 height 19
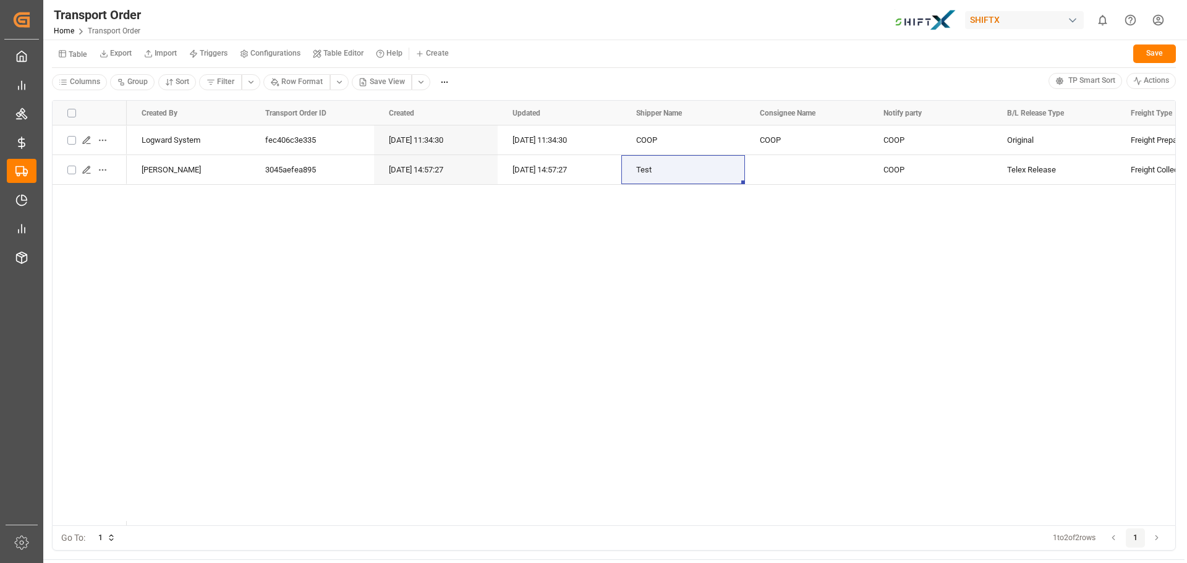
click at [660, 91] on div "Columns Group Sort Filter Row Format Save View" at bounding box center [550, 82] width 996 height 19
click at [661, 93] on div "Drag here to set row groups Drag here to set column labels Shipment Type Freigh…" at bounding box center [613, 325] width 1141 height 468
click at [776, 175] on div "Press SPACE to select this row." at bounding box center [807, 170] width 94 height 28
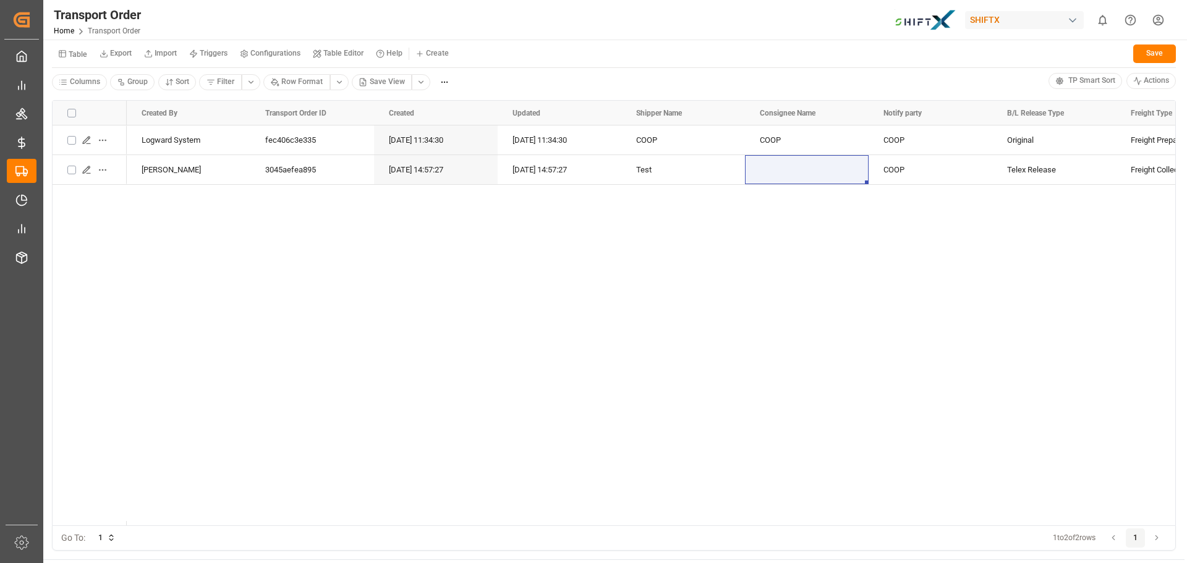
click at [773, 223] on div "FCL/FCL Freight Prepaid Original COOP COOP COOP 12.09.2025 11:34:30 12.09.2025 …" at bounding box center [651, 325] width 1048 height 400
click at [767, 56] on div "Table Export Import Triggers Configurations Table Editor Help Create Save" at bounding box center [614, 55] width 1124 height 25
click at [192, 255] on div "FCL/FCL Freight Prepaid Original COOP COOP COOP 12.09.2025 11:34:30 12.09.2025 …" at bounding box center [651, 325] width 1048 height 400
click at [196, 245] on div "FCL/FCL Freight Prepaid Original COOP COOP COOP 12.09.2025 11:34:30 12.09.2025 …" at bounding box center [651, 325] width 1048 height 400
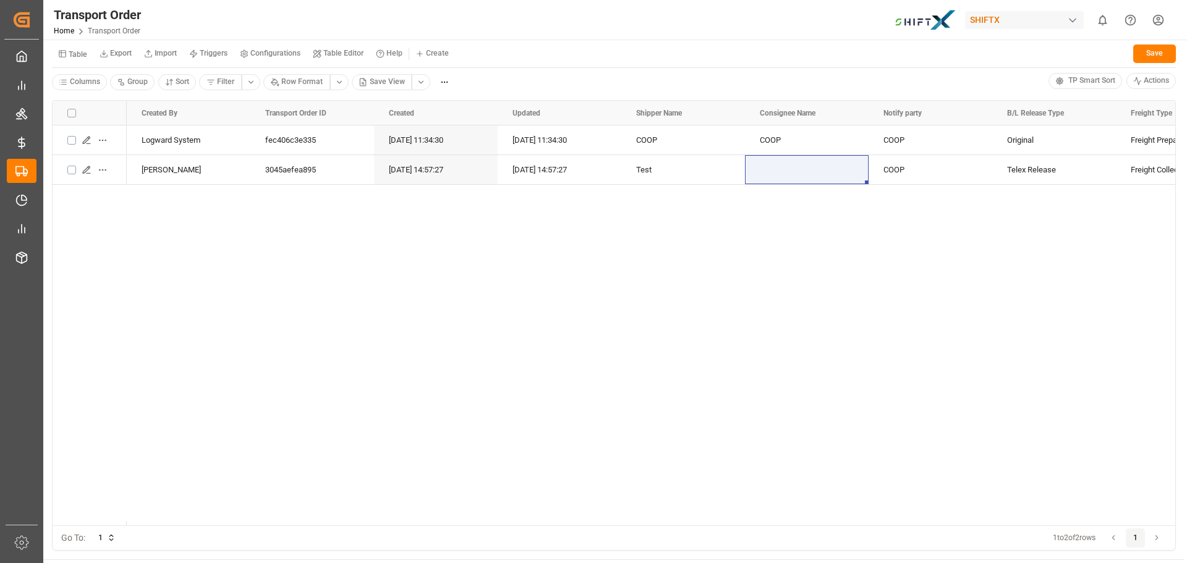
click at [471, 263] on div "FCL/FCL Freight Prepaid Original COOP COOP COOP 12.09.2025 11:34:30 12.09.2025 …" at bounding box center [651, 325] width 1048 height 400
click at [585, 0] on div "Transport Order Home Transport Order SHIFTX 0 Notifications Only show unread Al…" at bounding box center [611, 20] width 1152 height 40
click at [540, 31] on div "Transport Order Home Transport Order SHIFTX 0 Notifications Only show unread Al…" at bounding box center [611, 20] width 1152 height 40
click at [484, 260] on div "Logward System fec406c3e335 [DATE] 11:34:30 [DATE] 11:34:30 COOP COOP COOP Orig…" at bounding box center [651, 325] width 1048 height 400
click at [451, 14] on div "Transport Order Home Transport Order SHIFTX 0 Notifications Only show unread Al…" at bounding box center [611, 20] width 1152 height 40
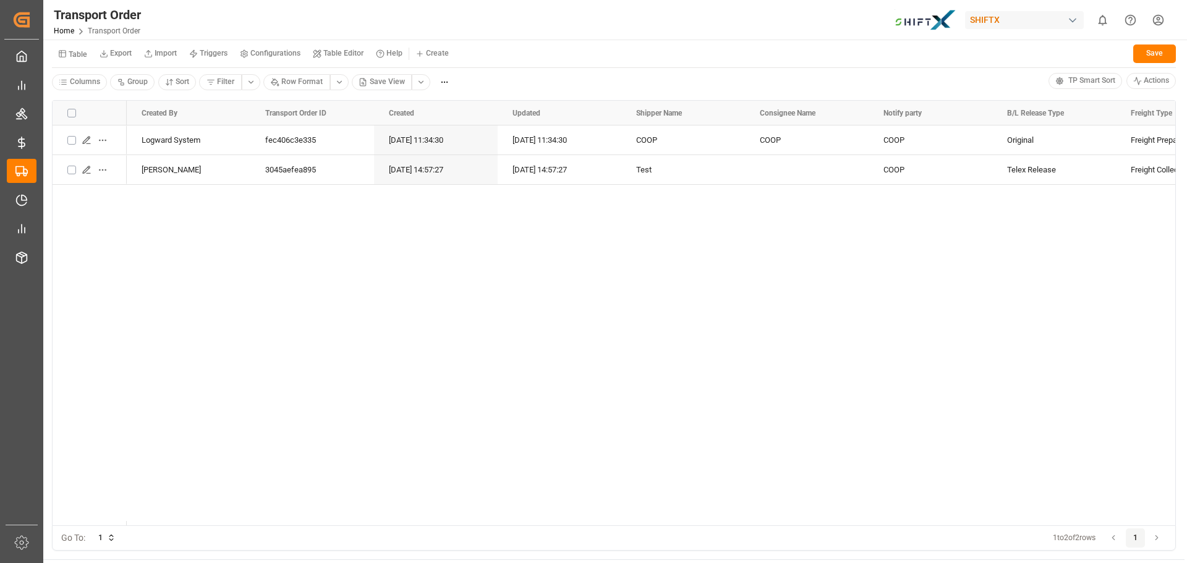
click at [420, 6] on div "Transport Order Home Transport Order SHIFTX 0 Notifications Only show unread Al…" at bounding box center [611, 20] width 1152 height 40
click at [420, 0] on div "Transport Order Home Transport Order SHIFTX 0 Notifications Only show unread Al…" at bounding box center [611, 20] width 1152 height 40
click at [422, 6] on div "Transport Order Home Transport Order SHIFTX 0 Notifications Only show unread Al…" at bounding box center [611, 20] width 1152 height 40
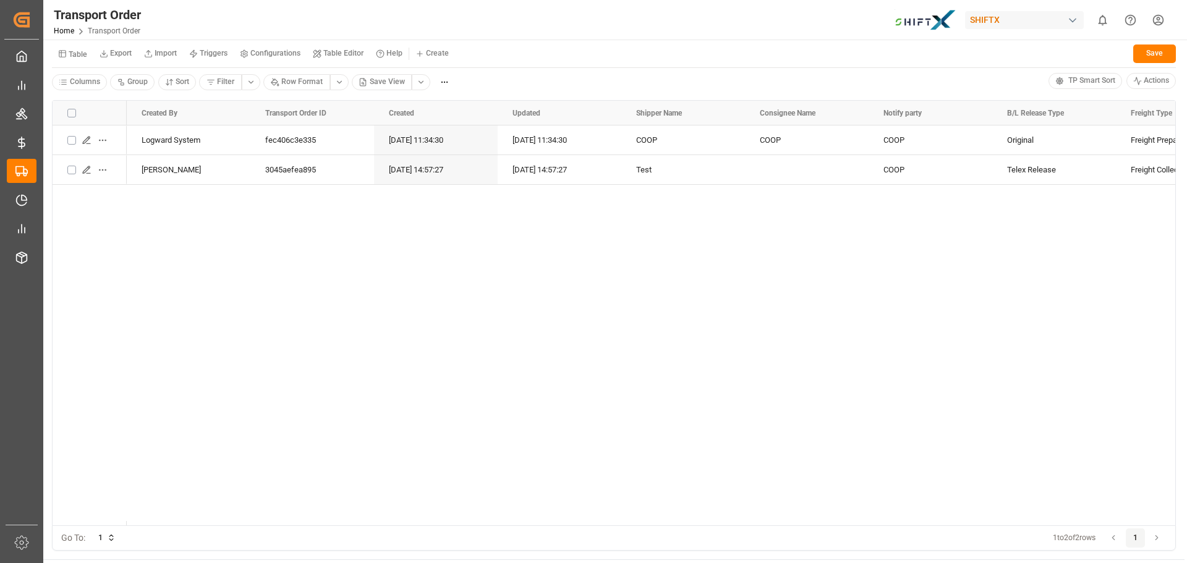
click at [422, 6] on div "Transport Order Home Transport Order SHIFTX 0 Notifications Only show unread Al…" at bounding box center [611, 20] width 1152 height 40
click at [461, 2] on div "Transport Order Home Transport Order SHIFTX 0 Notifications Only show unread Al…" at bounding box center [611, 20] width 1152 height 40
click at [409, 8] on div "Transport Order Home Transport Order SHIFTX 0 Notifications Only show unread Al…" at bounding box center [611, 20] width 1152 height 40
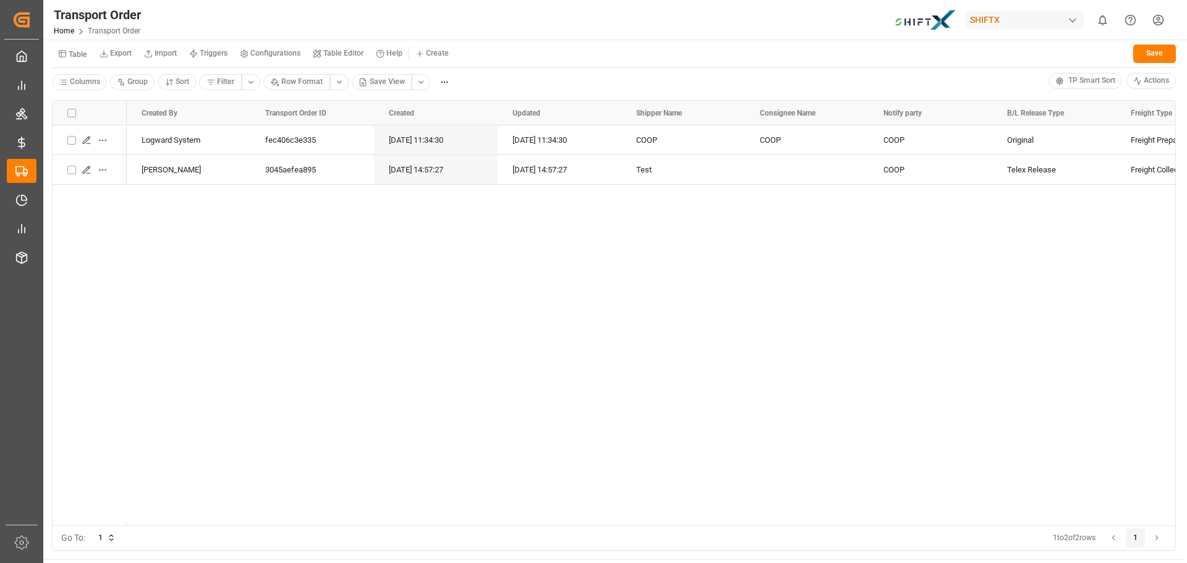
click at [809, 324] on div "Logward System fec406c3e335 12.09.2025 11:34:30 12.09.2025 11:34:30 COOP COOP C…" at bounding box center [651, 325] width 1048 height 400
click at [601, 214] on div "Logward System fec406c3e335 12.09.2025 11:34:30 12.09.2025 11:34:30 COOP COOP C…" at bounding box center [651, 325] width 1048 height 400
click at [235, 381] on div "Logward System fec406c3e335 12.09.2025 11:34:30 12.09.2025 11:34:30 COOP COOP C…" at bounding box center [651, 325] width 1048 height 400
click at [205, 224] on div "Logward System fec406c3e335 12.09.2025 11:34:30 12.09.2025 11:34:30 COOP COOP C…" at bounding box center [651, 325] width 1048 height 400
click at [81, 220] on div "Logward System fec406c3e335 12.09.2025 11:34:30 12.09.2025 11:34:30 COOP COOP C…" at bounding box center [614, 323] width 1122 height 396
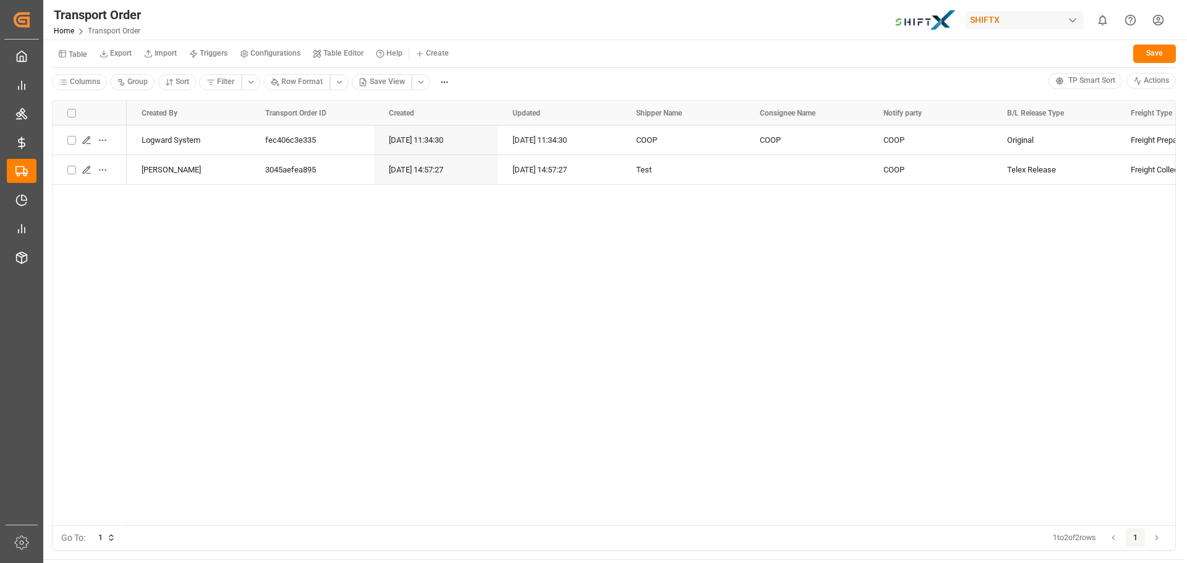
click at [256, 232] on div "Logward System fec406c3e335 12.09.2025 11:34:30 12.09.2025 11:34:30 COOP COOP C…" at bounding box center [651, 325] width 1048 height 400
click at [1164, 23] on html "Created by potrace 1.15, written by Peter Selinger 2001-2017 Created by potrace…" at bounding box center [593, 281] width 1187 height 563
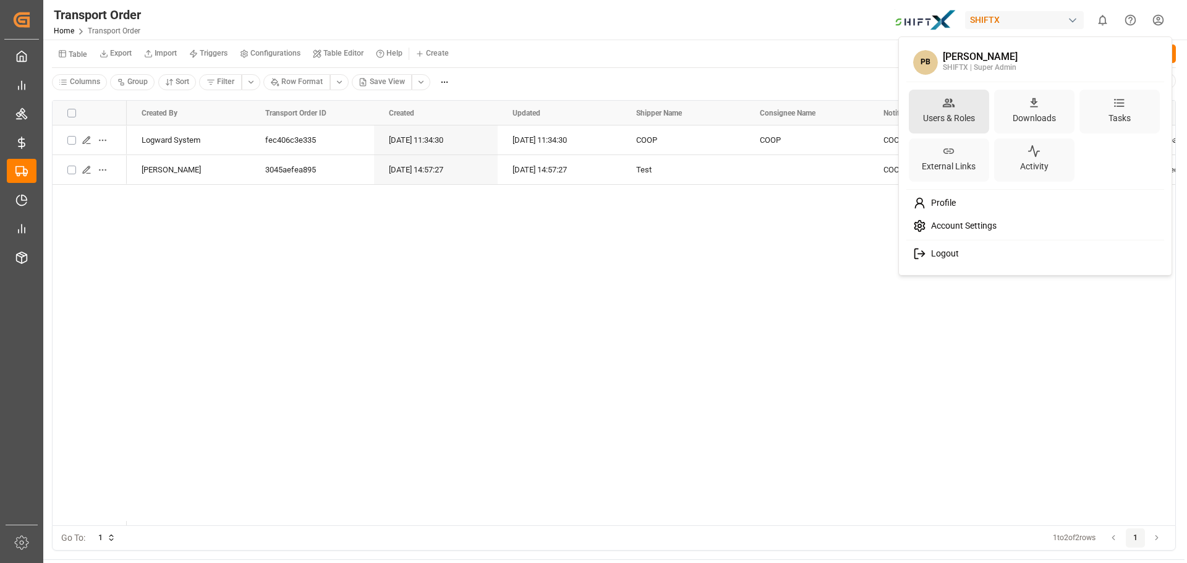
click at [952, 106] on icon at bounding box center [949, 102] width 12 height 9
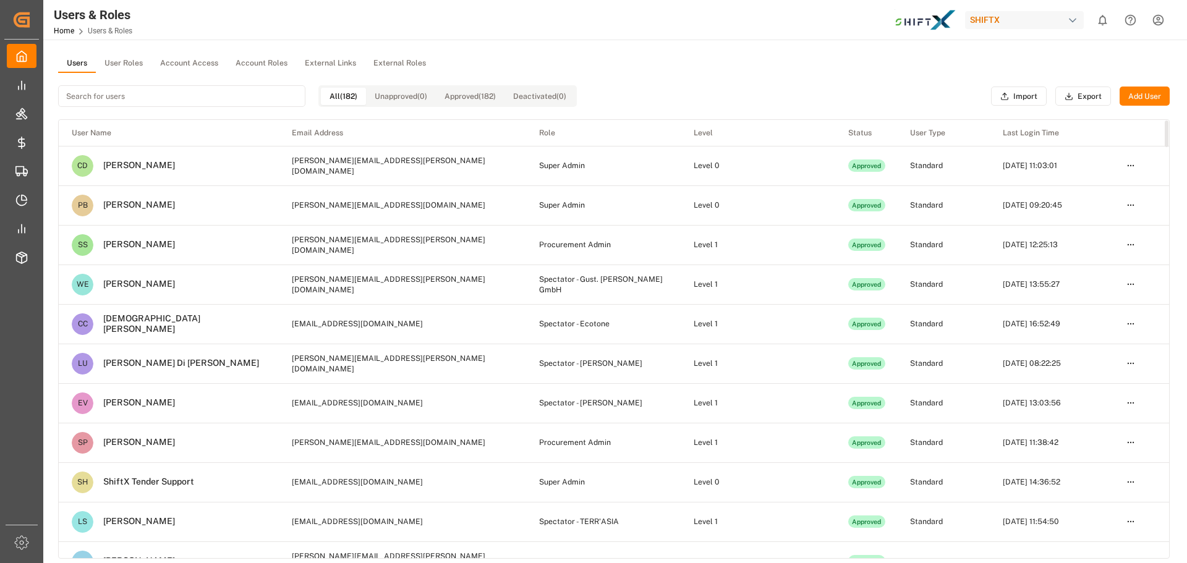
click at [219, 91] on input at bounding box center [181, 96] width 247 height 22
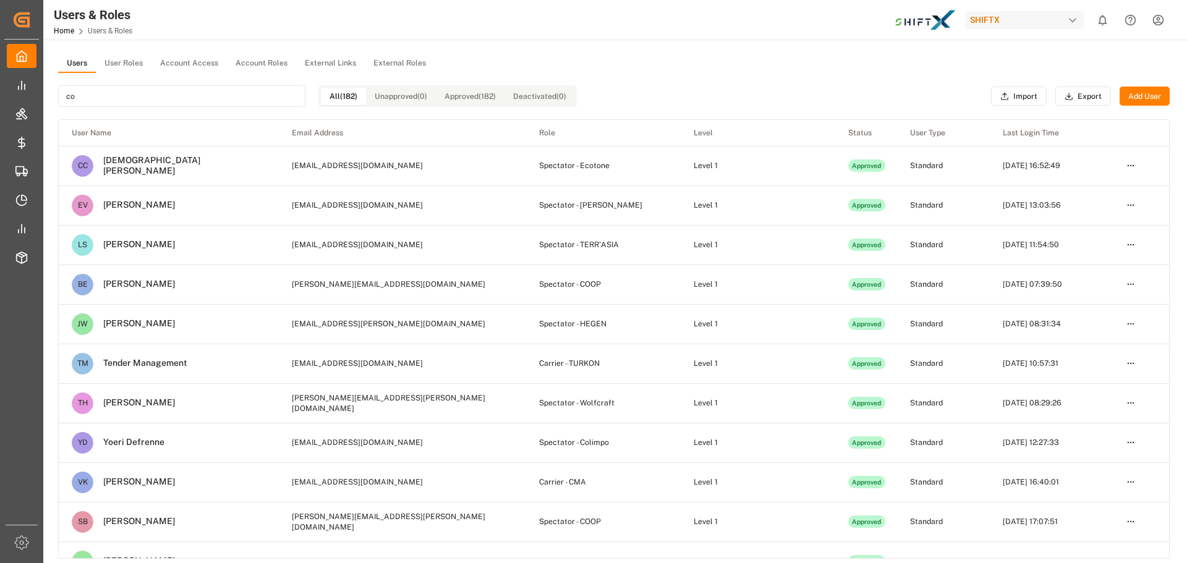
type input "c"
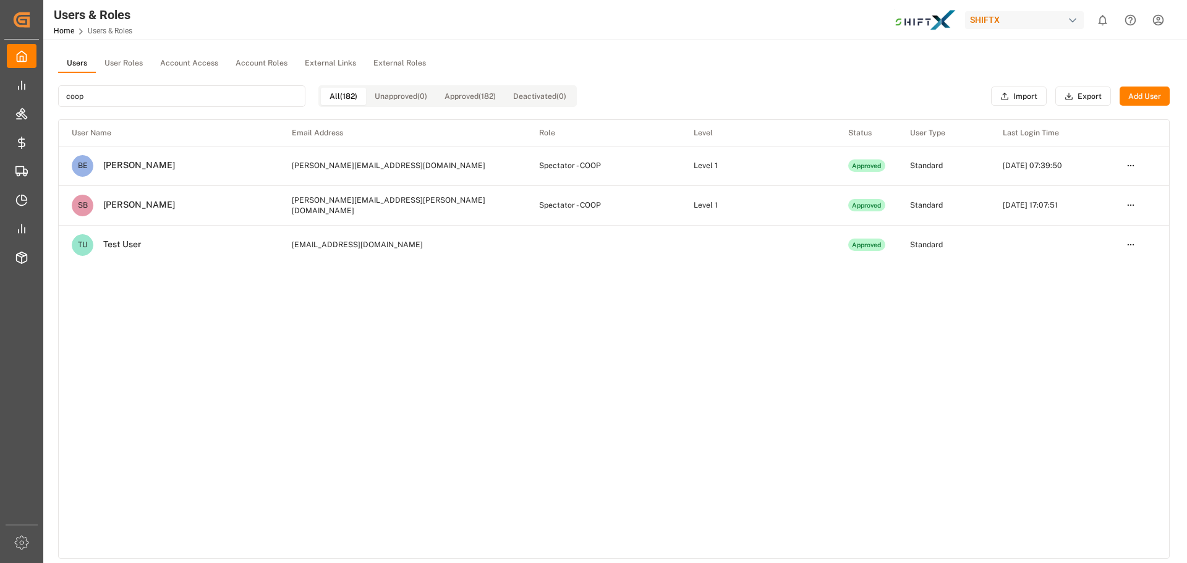
click at [226, 308] on div "User Name Email Address Role Level Status User Type Last Login Time BE Benjamin…" at bounding box center [614, 339] width 1110 height 438
click at [208, 99] on input "coop" at bounding box center [181, 96] width 247 height 22
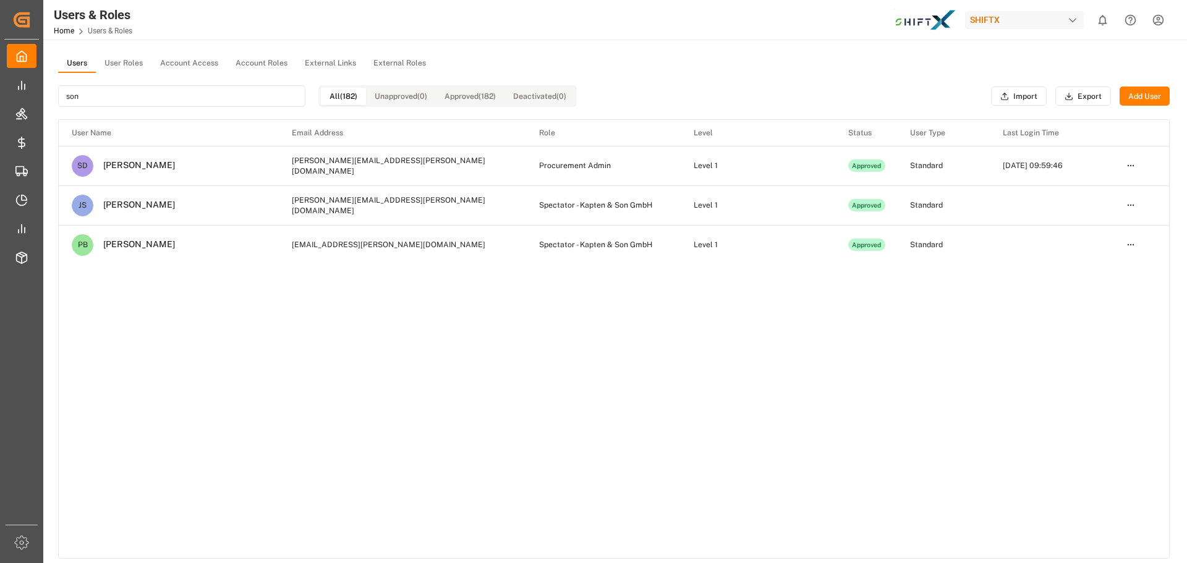
click at [842, 46] on div "Users User Roles Account Access Account Roles External Links External Roles son…" at bounding box center [613, 376] width 1141 height 672
click at [128, 94] on input "son" at bounding box center [181, 96] width 247 height 22
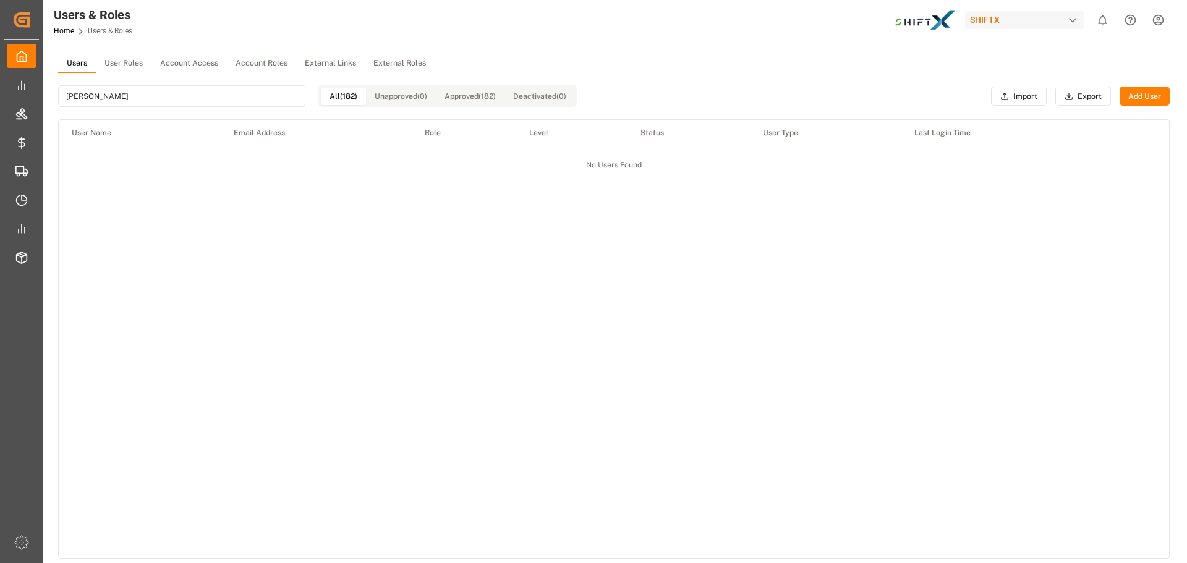
type input "bruno"
click at [692, 79] on div "bruno All (182) Unapproved (0) Approved (182) Deactivated (0) Import Export Add…" at bounding box center [613, 96] width 1111 height 46
click at [173, 90] on input "bruno" at bounding box center [181, 96] width 247 height 22
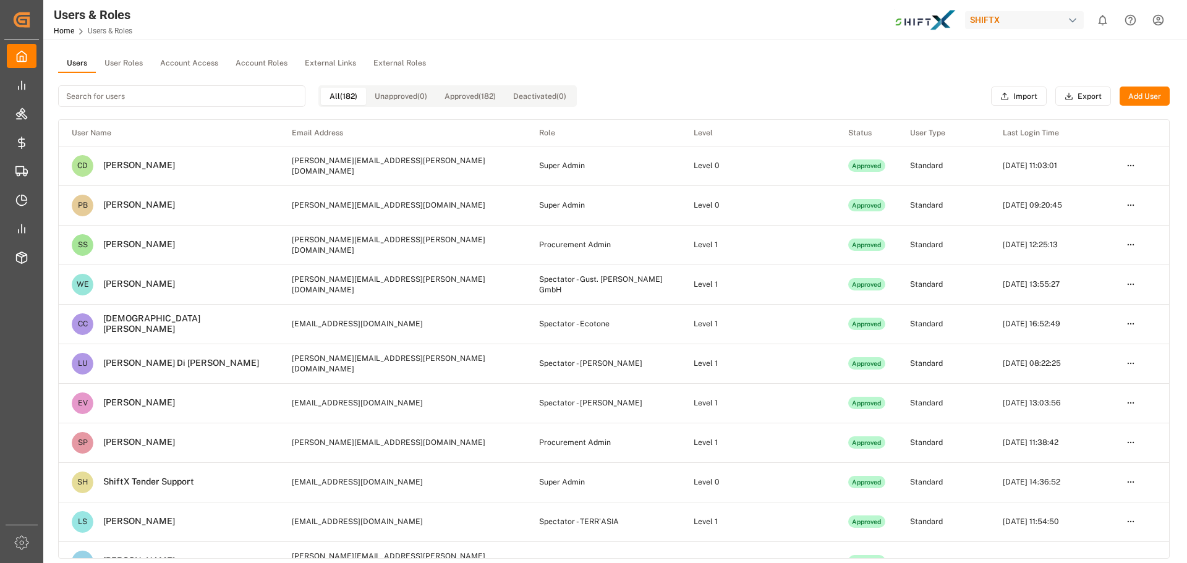
click at [661, 51] on div "Users User Roles Account Access Account Roles External Links External Roles All…" at bounding box center [613, 376] width 1141 height 672
click at [133, 96] on input at bounding box center [181, 96] width 247 height 22
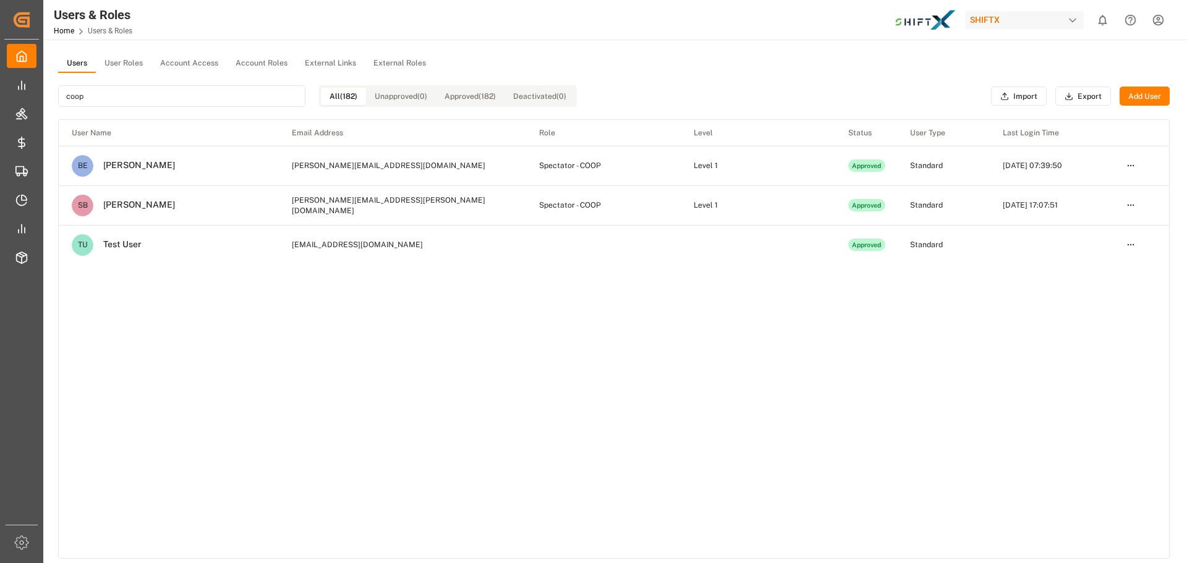
click at [133, 96] on input "coop" at bounding box center [181, 96] width 247 height 22
type input "coop"
click at [513, 53] on div "Users User Roles Account Access Account Roles External Links External Roles coo…" at bounding box center [613, 376] width 1141 height 672
click at [193, 100] on input "coop" at bounding box center [181, 96] width 247 height 22
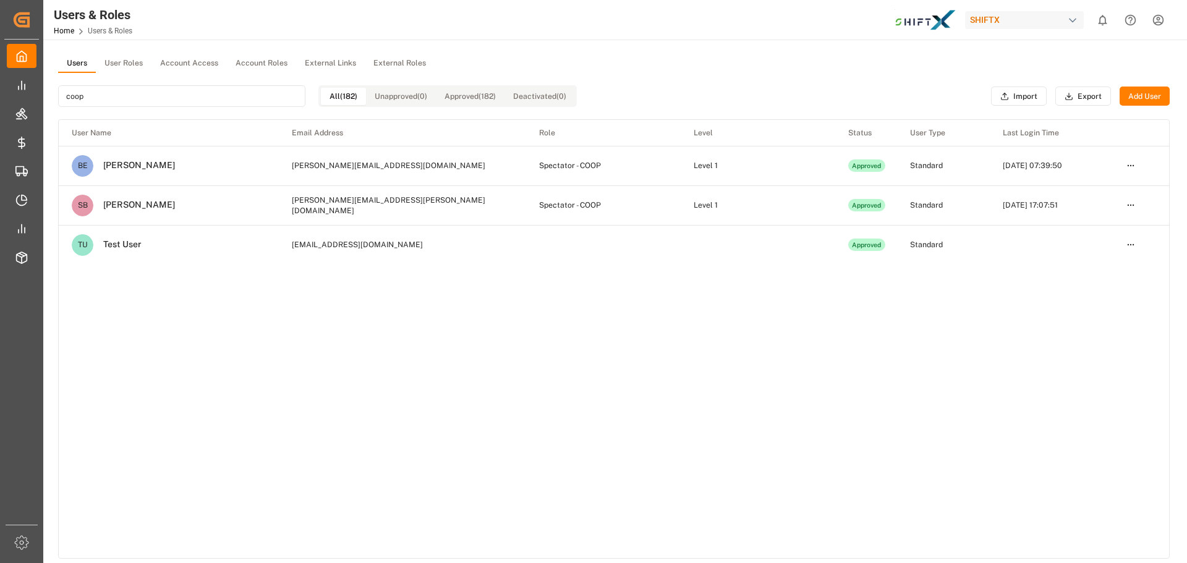
click at [193, 100] on input "coop" at bounding box center [181, 96] width 247 height 22
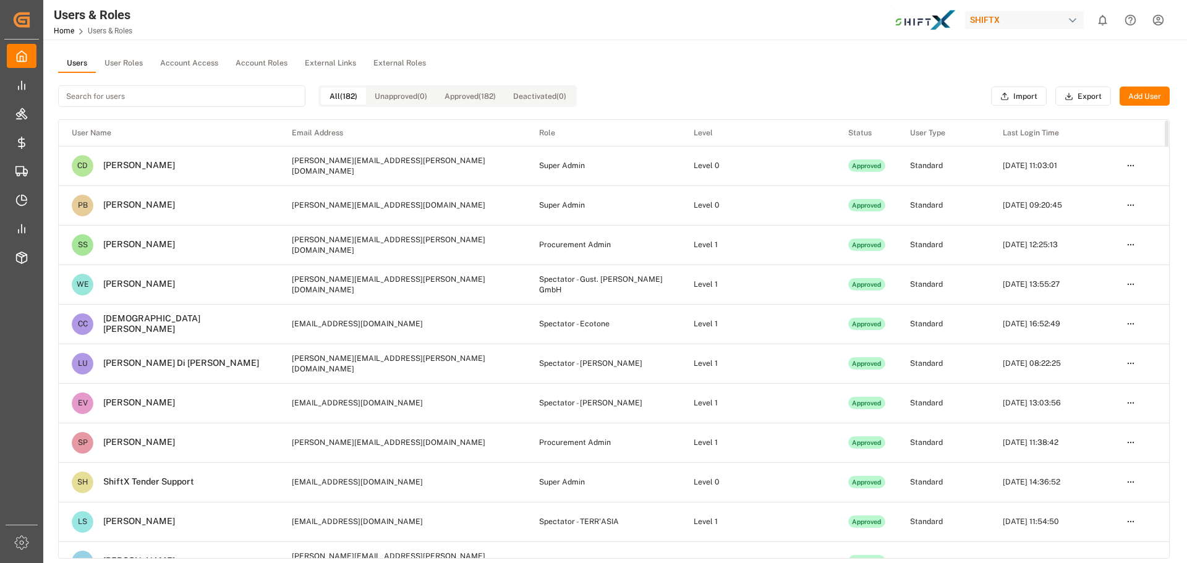
click at [208, 130] on th "User Name" at bounding box center [169, 133] width 220 height 26
click at [546, 51] on div "Users User Roles Account Access Account Roles External Links External Roles All…" at bounding box center [613, 376] width 1141 height 672
click at [536, 164] on td "Super Admin" at bounding box center [603, 166] width 155 height 40
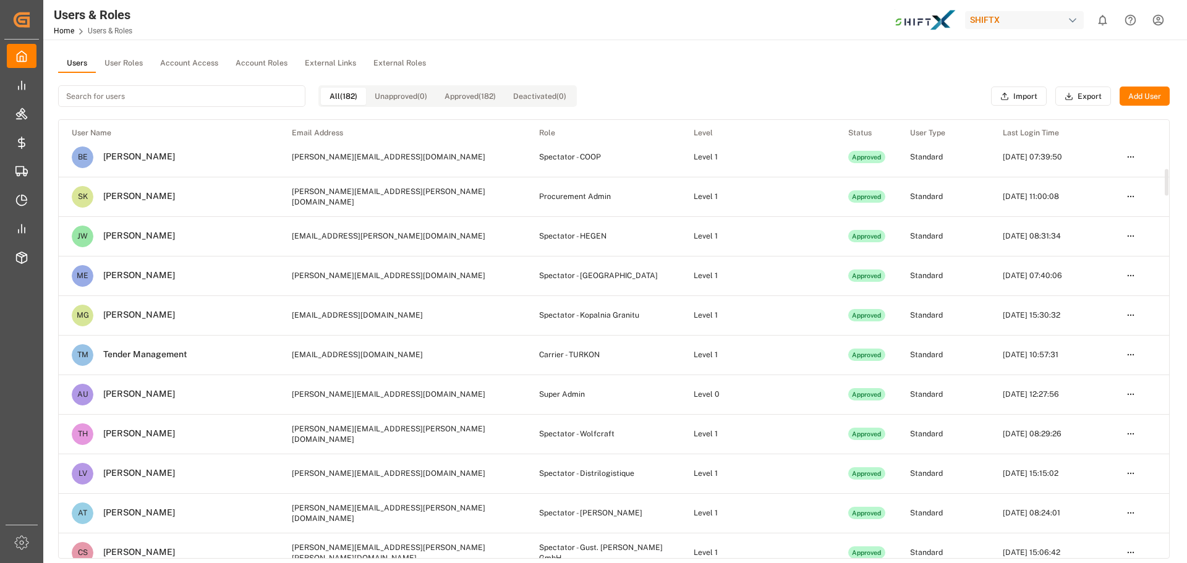
scroll to position [803, 0]
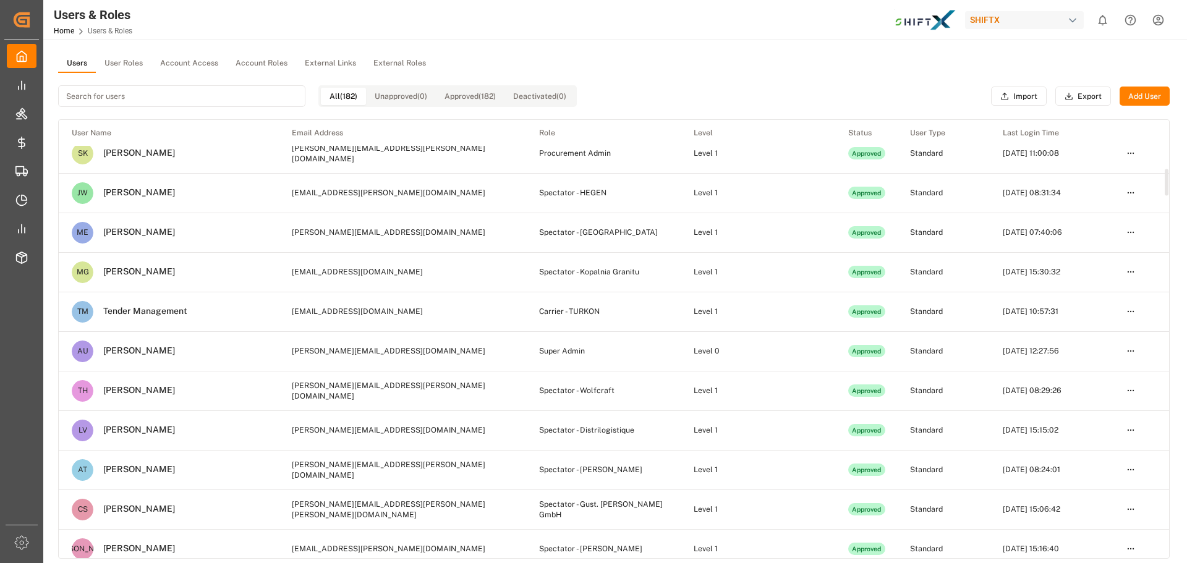
click at [579, 274] on td "Spectator - Kopalnia Granitu" at bounding box center [603, 272] width 155 height 40
click at [1159, 22] on html "Created by potrace 1.15, written by Peter Selinger 2001-2017 Created by potrace…" at bounding box center [593, 281] width 1187 height 563
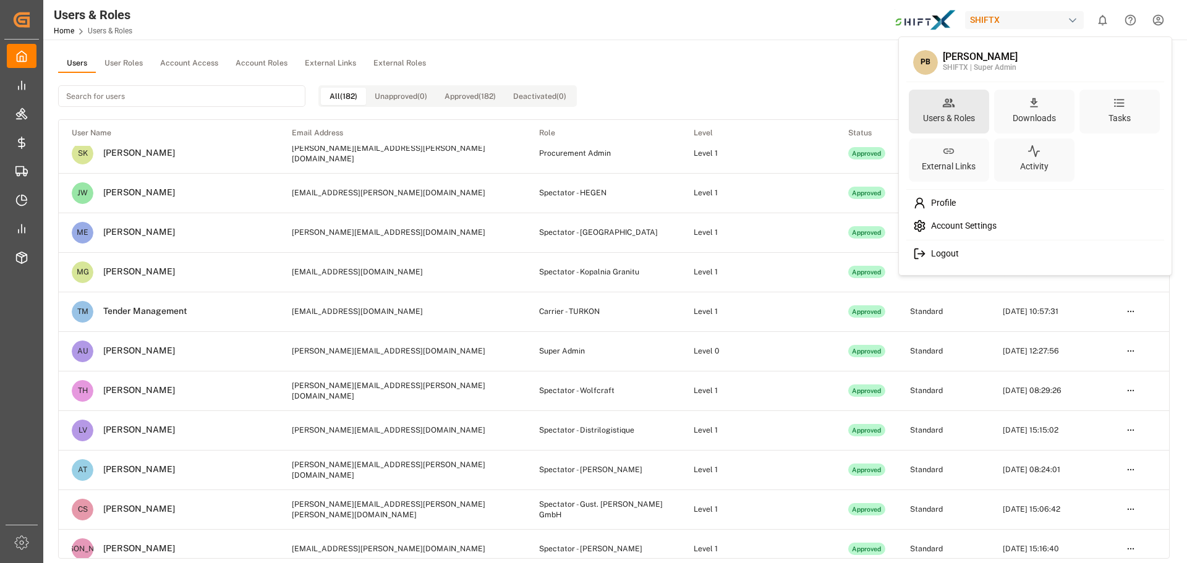
click at [957, 119] on div "Users & Roles" at bounding box center [948, 118] width 57 height 18
click at [129, 62] on html "Created by potrace 1.15, written by Peter Selinger 2001-2017 Created by potrace…" at bounding box center [593, 281] width 1187 height 563
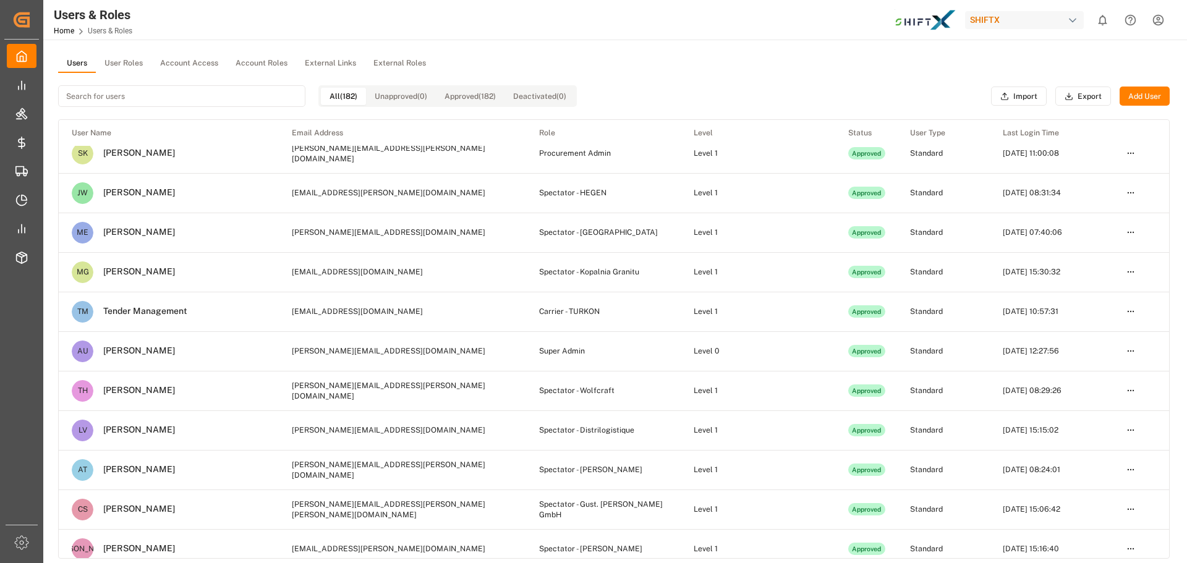
click at [132, 64] on button "User Roles" at bounding box center [124, 63] width 56 height 19
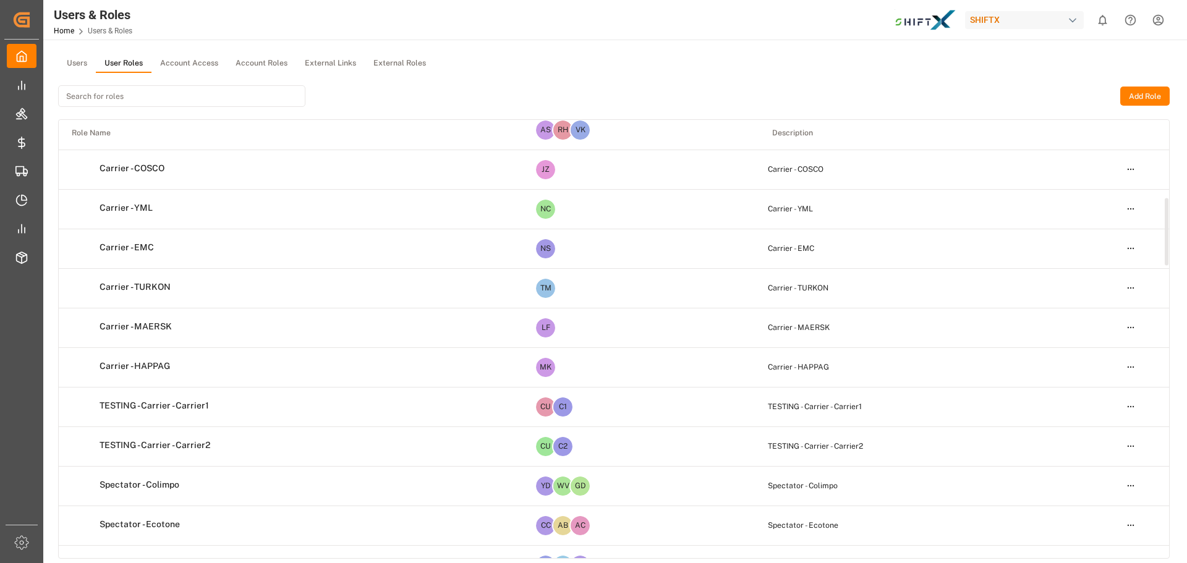
scroll to position [299, 0]
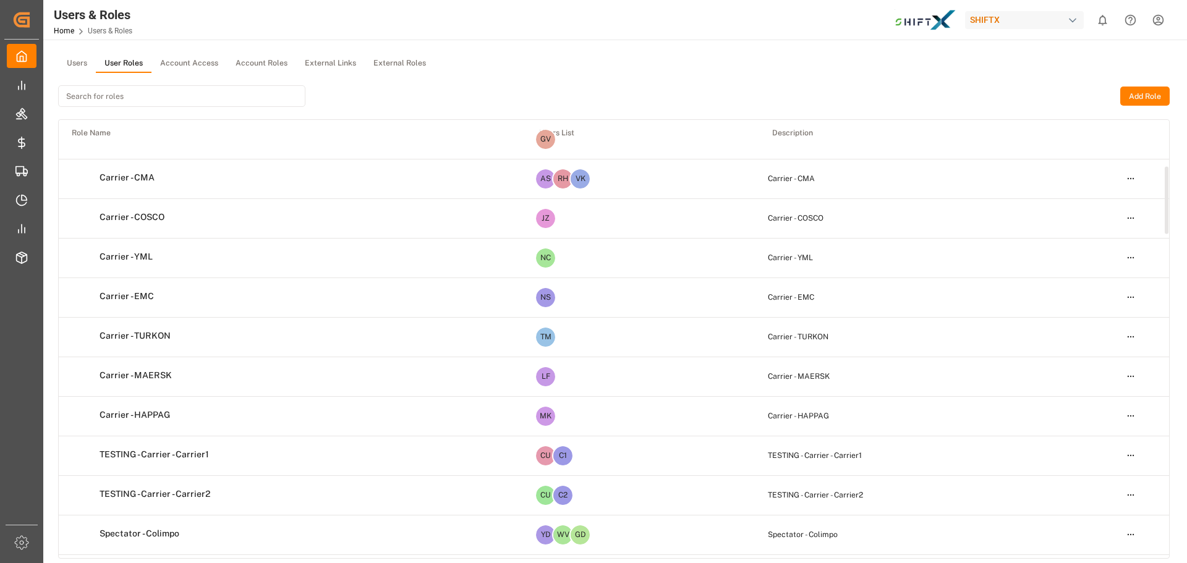
click at [349, 338] on td "Carrier - TURKON" at bounding box center [292, 336] width 467 height 37
click at [1131, 339] on html "Created by potrace 1.15, written by Peter Selinger 2001-2017 Created by potrace…" at bounding box center [593, 281] width 1187 height 563
click at [1100, 357] on div "Edit" at bounding box center [1105, 359] width 64 height 17
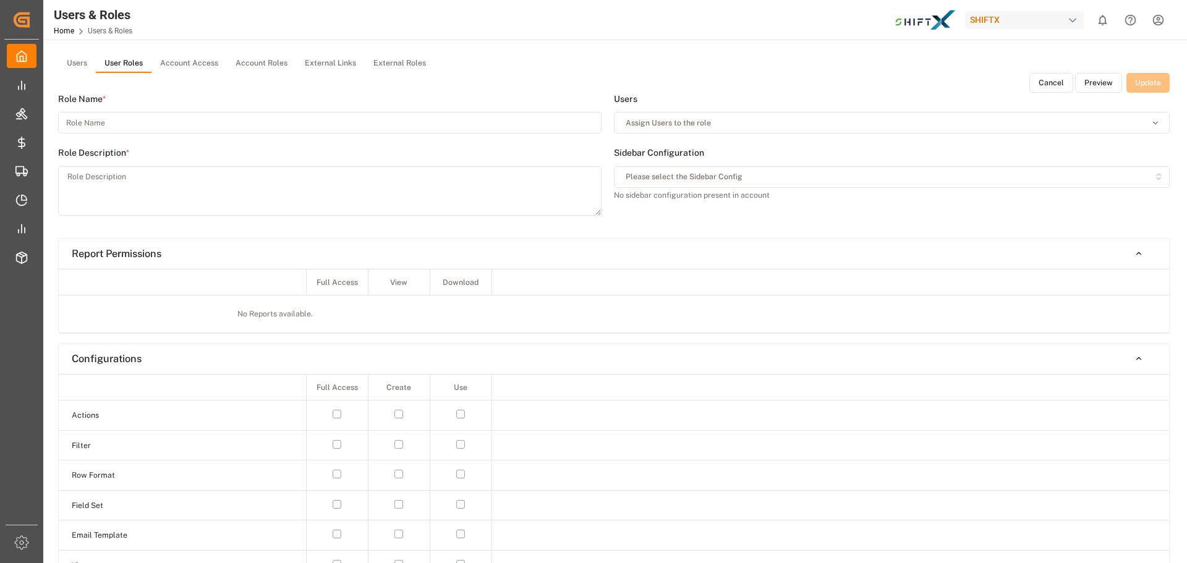
type input "Carrier - TURKON"
type textarea "Carrier - TURKON"
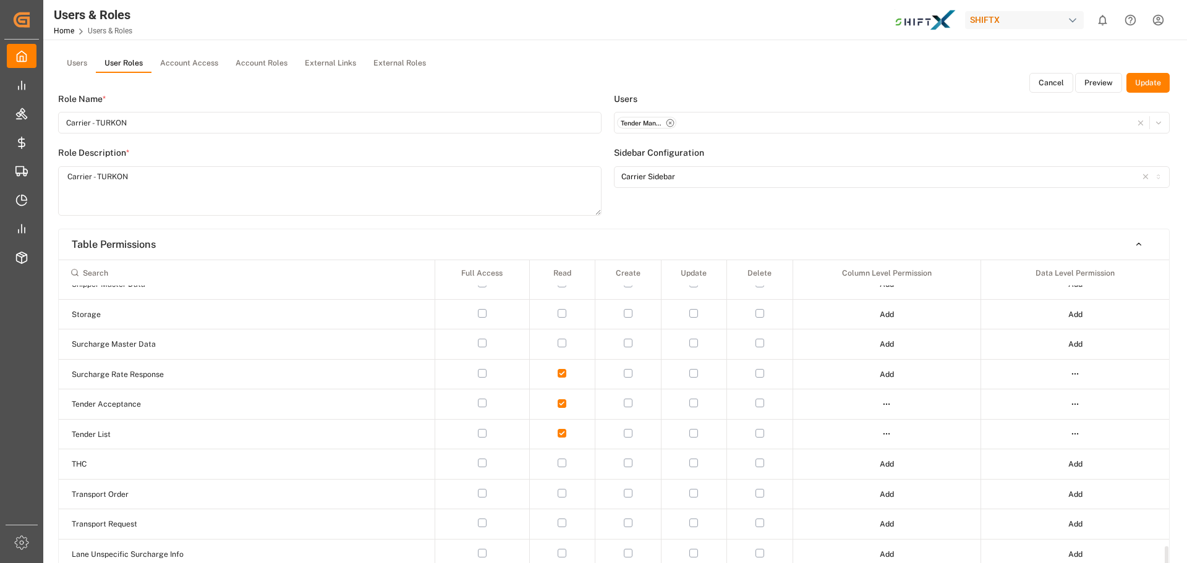
scroll to position [1876, 0]
click at [1053, 82] on button "Cancel" at bounding box center [1051, 83] width 44 height 20
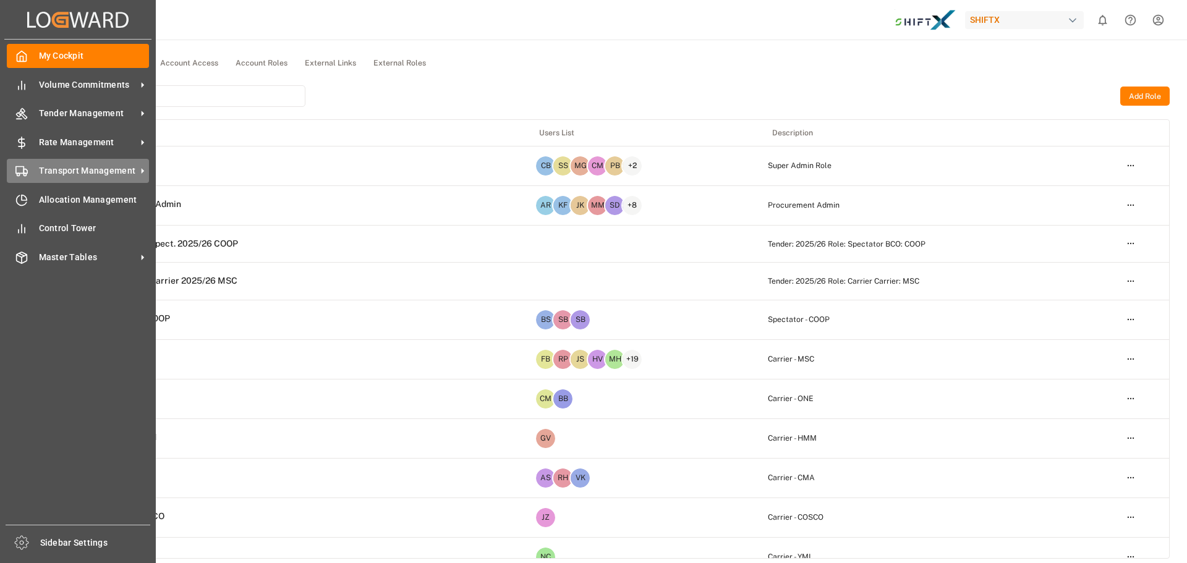
click at [53, 168] on span "Transport Management" at bounding box center [88, 170] width 98 height 13
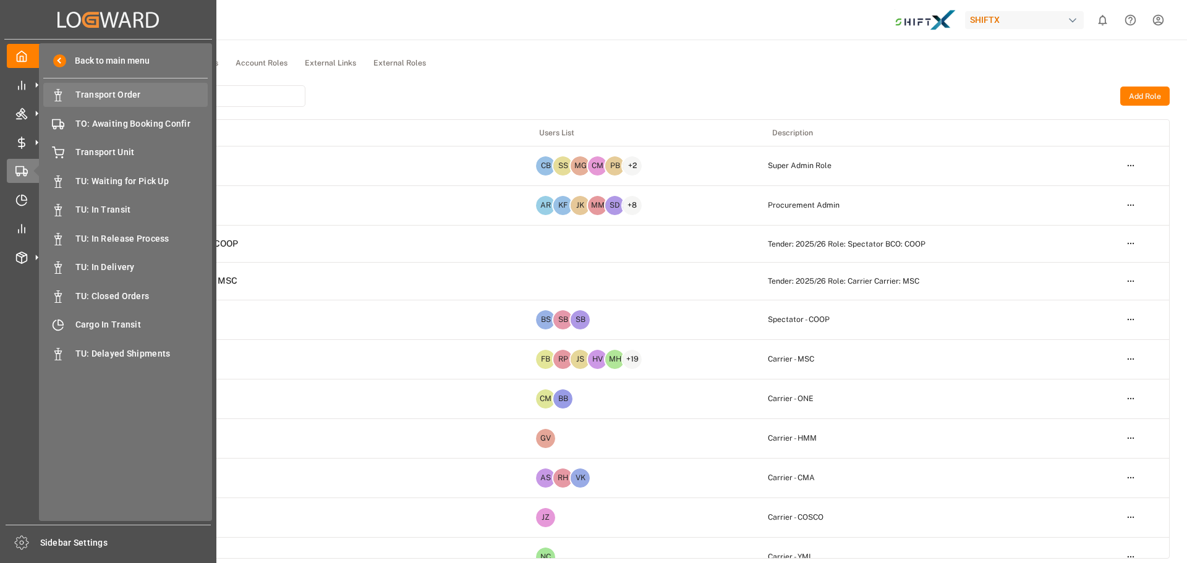
click at [144, 101] on span "Transport Order" at bounding box center [141, 94] width 133 height 13
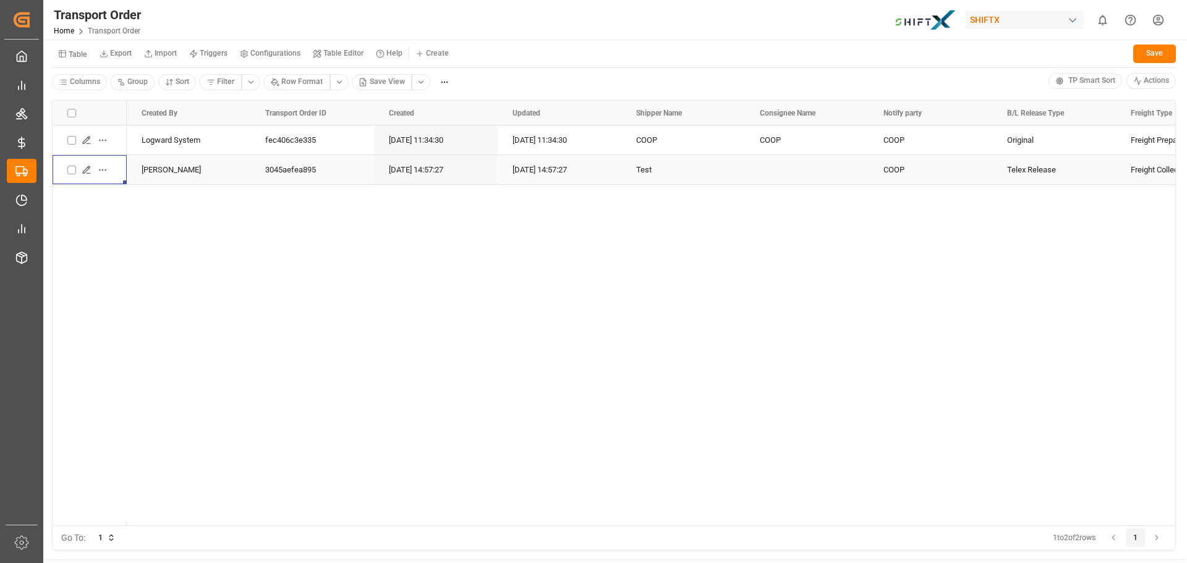
click at [88, 166] on icon "Press SPACE to select this row." at bounding box center [86, 169] width 7 height 7
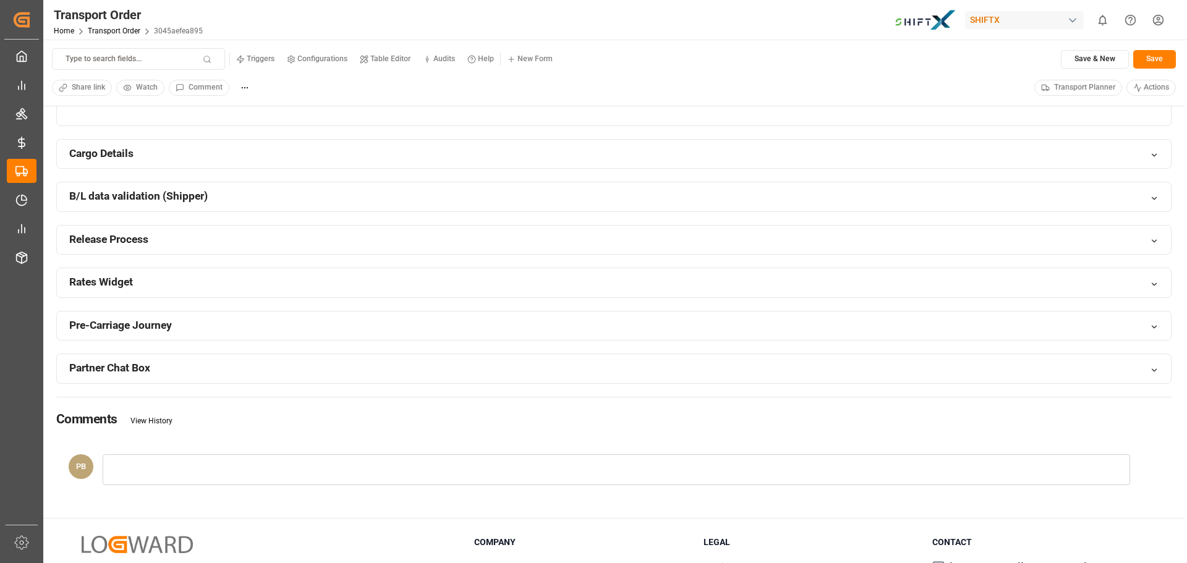
scroll to position [919, 0]
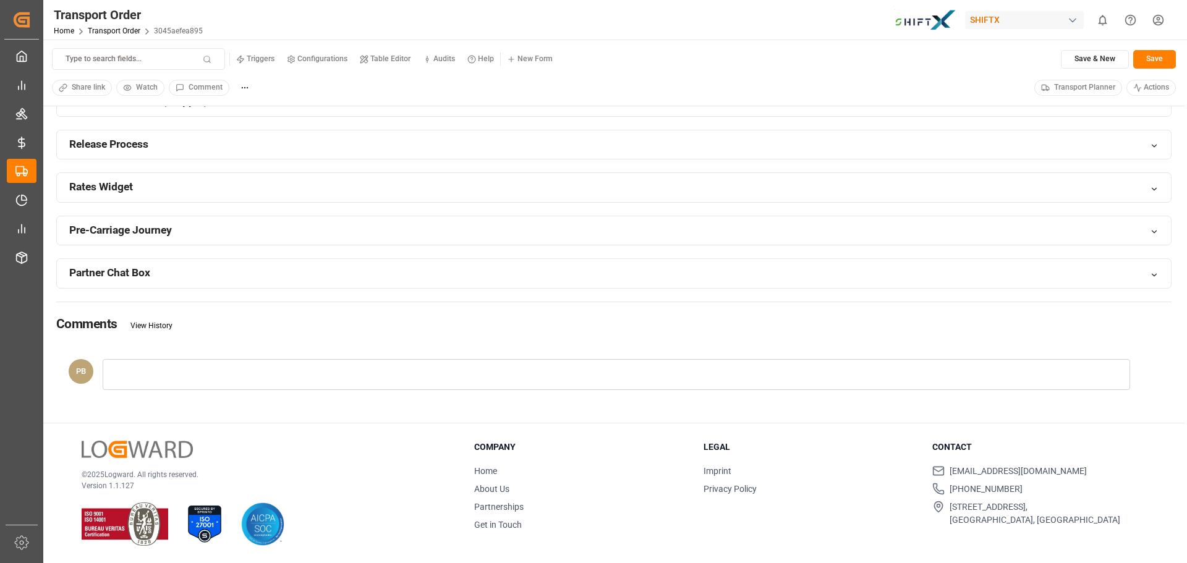
click at [391, 384] on div at bounding box center [616, 374] width 1027 height 31
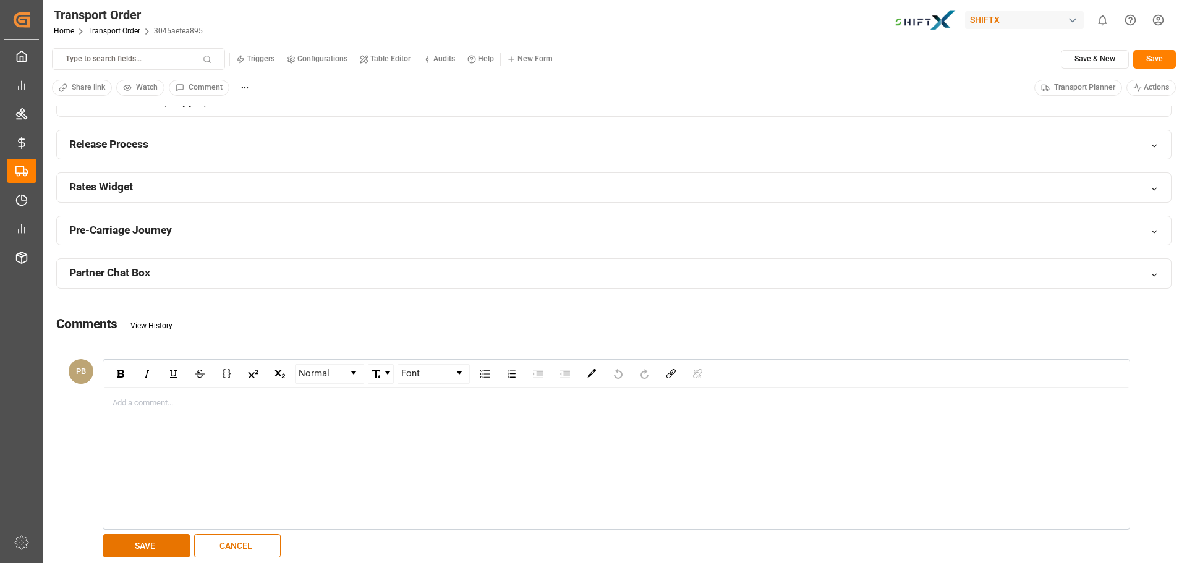
click at [240, 336] on div "Comments View History" at bounding box center [613, 323] width 1115 height 43
click at [145, 333] on div "Comments View History" at bounding box center [613, 323] width 1115 height 43
click at [143, 329] on link "View History" at bounding box center [151, 325] width 42 height 9
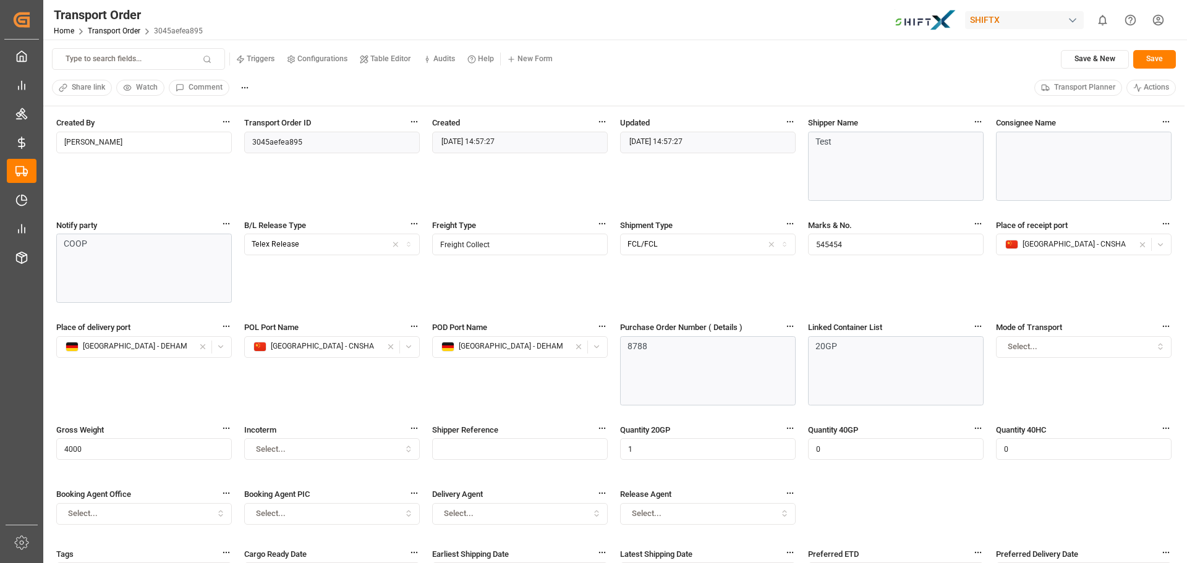
drag, startPoint x: 307, startPoint y: 476, endPoint x: 288, endPoint y: 210, distance: 267.1
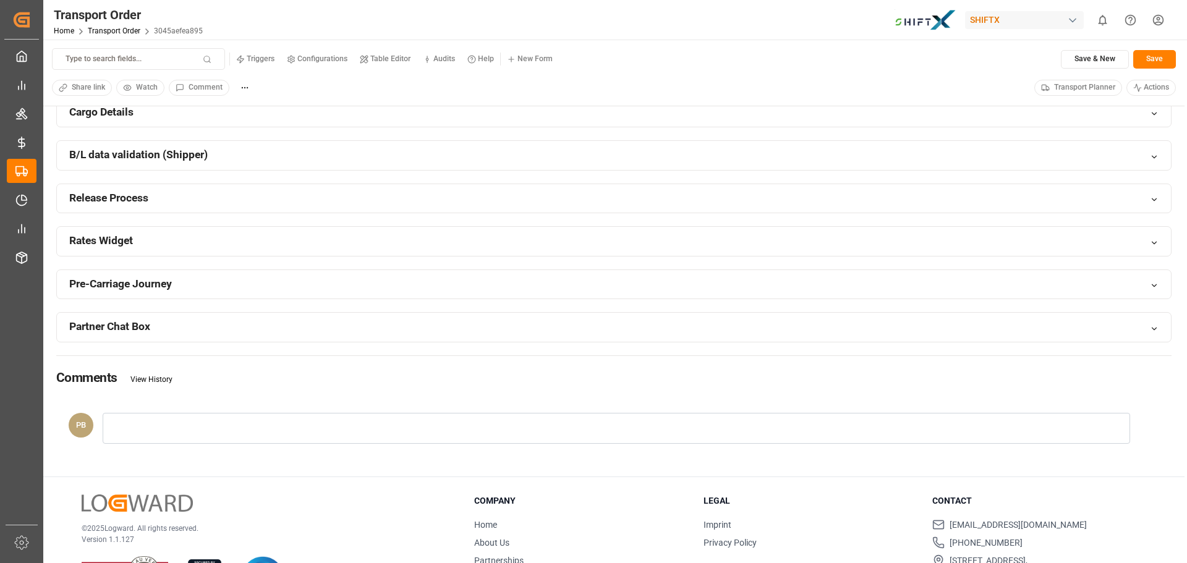
scroll to position [919, 0]
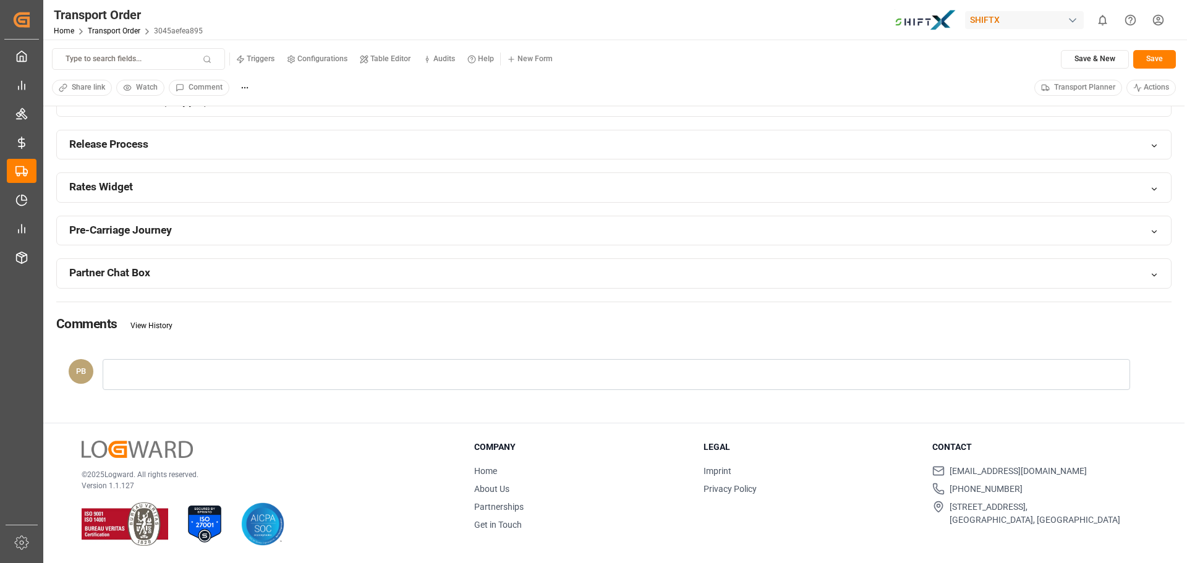
click at [1058, 91] on span "Transport Planner" at bounding box center [1084, 87] width 61 height 11
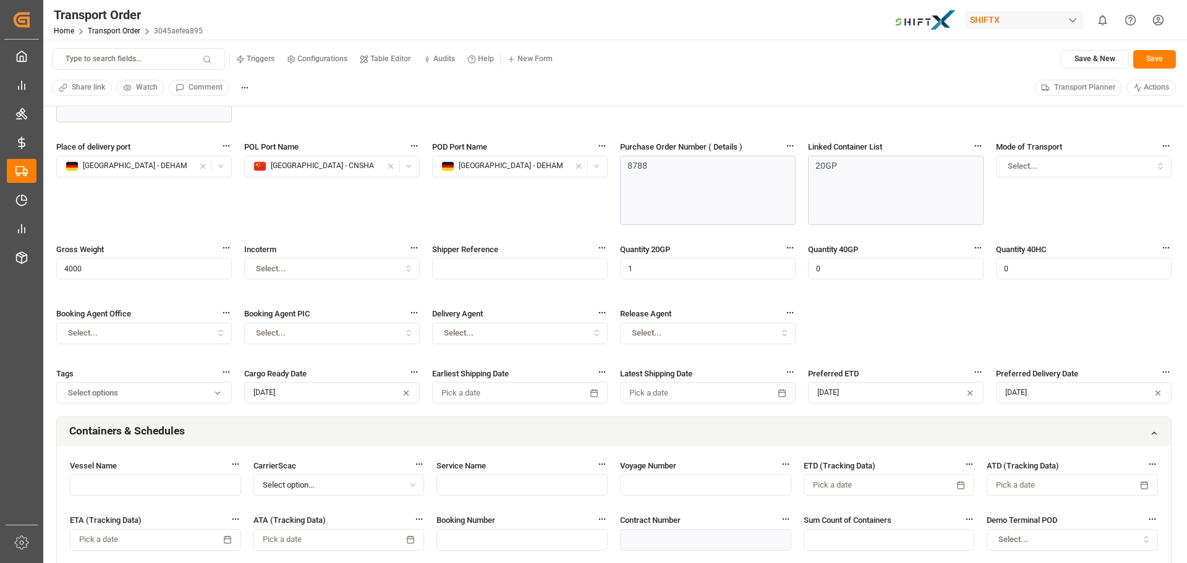
scroll to position [177, 0]
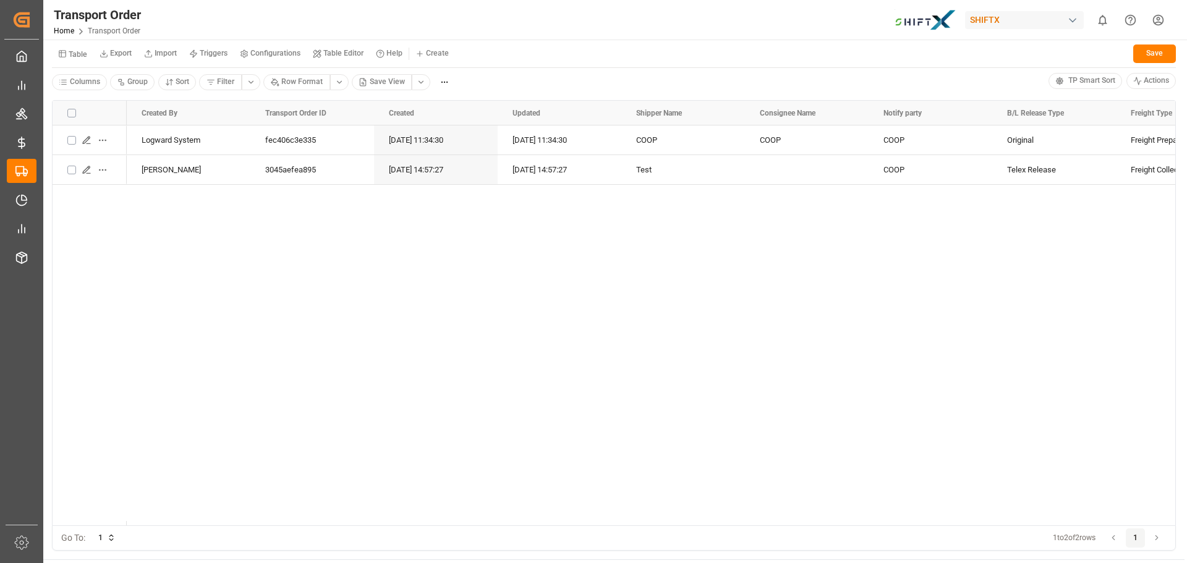
click at [362, 334] on div "Logward System fec406c3e335 [DATE] 11:34:30 [DATE] 11:34:30 COOP COOP COOP Orig…" at bounding box center [651, 325] width 1048 height 400
click at [355, 289] on div "Logward System fec406c3e335 [DATE] 11:34:30 [DATE] 11:34:30 COOP COOP COOP Orig…" at bounding box center [651, 325] width 1048 height 400
click at [358, 294] on div "Logward System fec406c3e335 [DATE] 11:34:30 [DATE] 11:34:30 COOP COOP COOP Orig…" at bounding box center [651, 325] width 1048 height 400
click at [717, 9] on div "Transport Order Home Transport Order SHIFTX 0 Notifications Only show unread Al…" at bounding box center [611, 20] width 1152 height 40
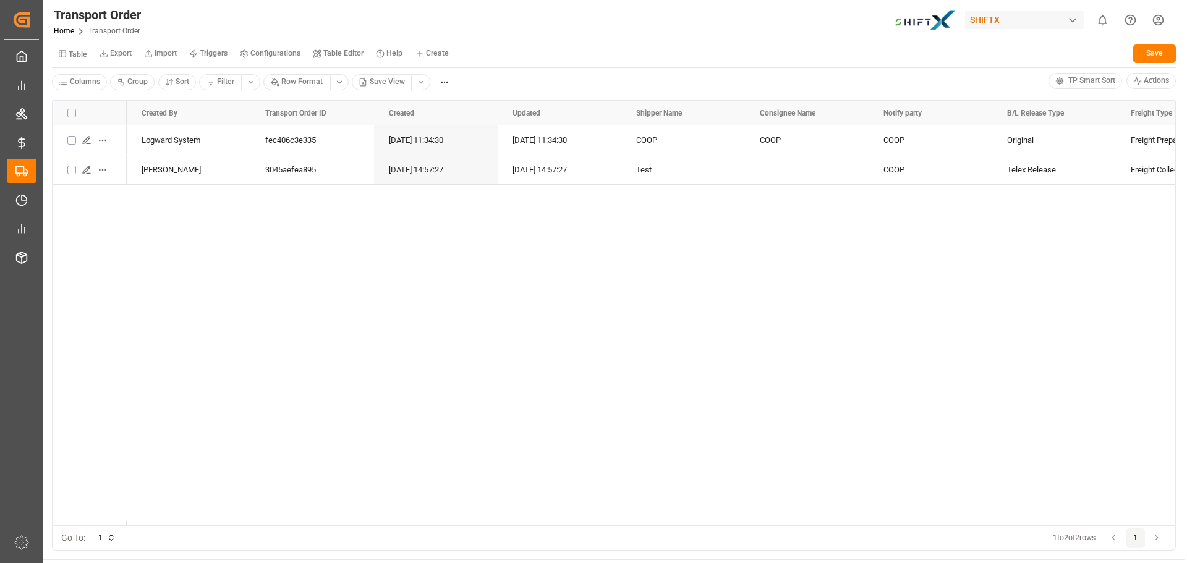
click at [820, 486] on div "Logward System fec406c3e335 [DATE] 11:34:30 [DATE] 11:34:30 COOP COOP COOP Orig…" at bounding box center [651, 325] width 1048 height 400
click at [720, 49] on div "Table Export Import Triggers Configurations Table Editor Help Create Save" at bounding box center [614, 55] width 1124 height 25
click at [774, 51] on div "Table Export Import Triggers Configurations Table Editor Help Create Save" at bounding box center [614, 55] width 1124 height 25
click at [774, 49] on div "Table Export Import Triggers Configurations Table Editor Help Create Save" at bounding box center [614, 55] width 1124 height 25
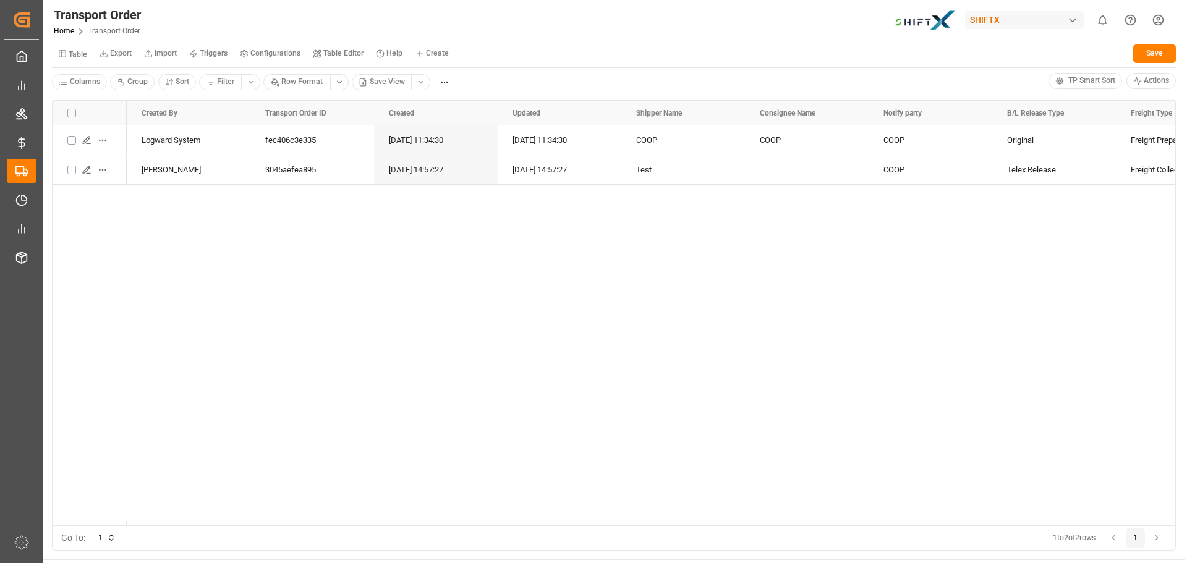
click at [774, 49] on div "Table Export Import Triggers Configurations Table Editor Help Create Save" at bounding box center [614, 55] width 1124 height 25
click at [638, 227] on div "Logward System fec406c3e335 [DATE] 11:34:30 [DATE] 11:34:30 COOP COOP COOP Orig…" at bounding box center [651, 325] width 1048 height 400
click at [498, 211] on div "Logward System fec406c3e335 [DATE] 11:34:30 [DATE] 11:34:30 COOP COOP COOP Orig…" at bounding box center [651, 325] width 1048 height 400
click at [499, 192] on div "Logward System fec406c3e335 [DATE] 11:34:30 [DATE] 11:34:30 COOP COOP COOP Orig…" at bounding box center [651, 325] width 1048 height 400
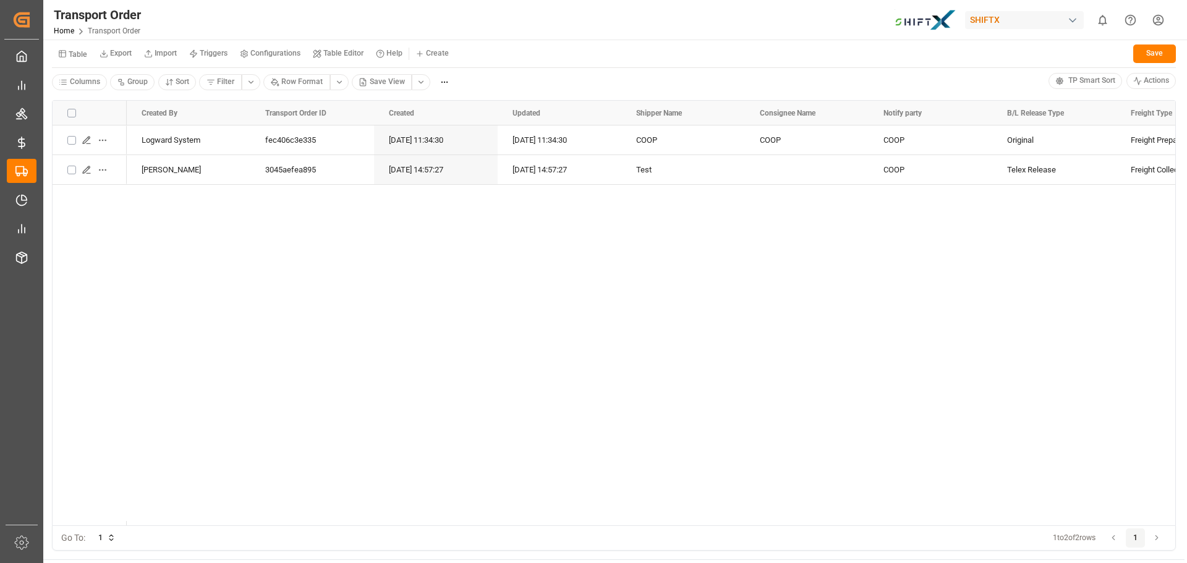
click at [494, 87] on div "Columns Group Sort Filter Row Format Save View" at bounding box center [550, 82] width 996 height 19
click at [561, 269] on div "Logward System fec406c3e335 [DATE] 11:34:30 [DATE] 11:34:30 COOP COOP COOP Orig…" at bounding box center [651, 325] width 1048 height 400
click at [553, 74] on div "Columns Group Sort Filter Row Format Save View" at bounding box center [550, 82] width 996 height 19
click at [557, 79] on div "Columns Group Sort Filter Row Format Save View" at bounding box center [550, 82] width 996 height 19
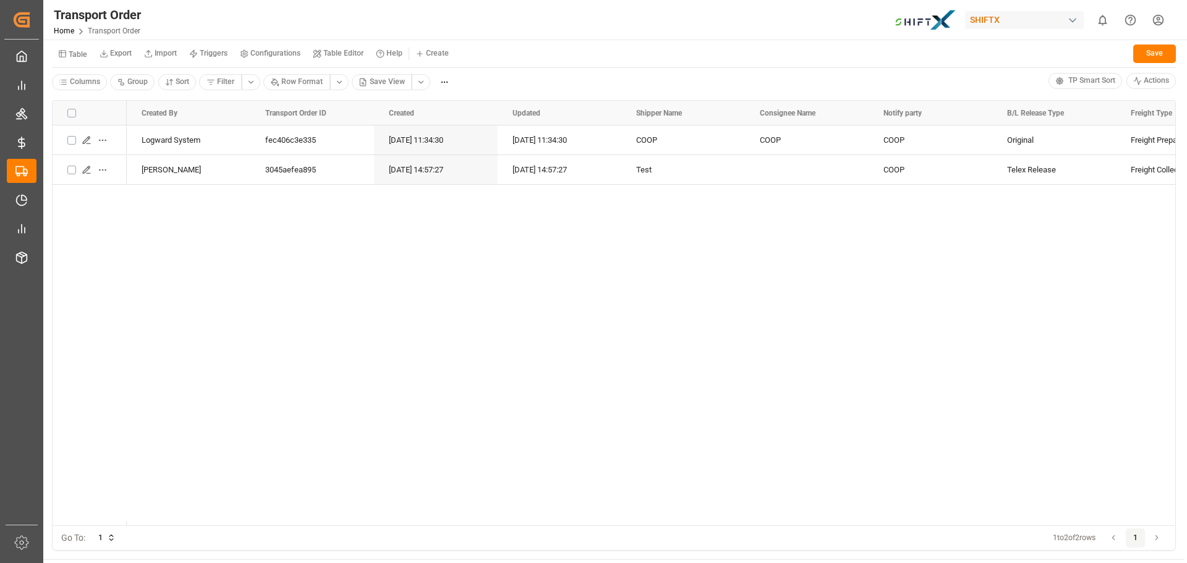
drag, startPoint x: 563, startPoint y: 226, endPoint x: 564, endPoint y: 215, distance: 10.6
click at [564, 226] on div "Logward System fec406c3e335 [DATE] 11:34:30 [DATE] 11:34:30 COOP COOP COOP Orig…" at bounding box center [651, 325] width 1048 height 400
click at [557, 81] on div "Columns Group Sort Filter Row Format Save View" at bounding box center [550, 82] width 996 height 19
click at [555, 79] on div "Columns Group Sort Filter Row Format Save View" at bounding box center [550, 82] width 996 height 19
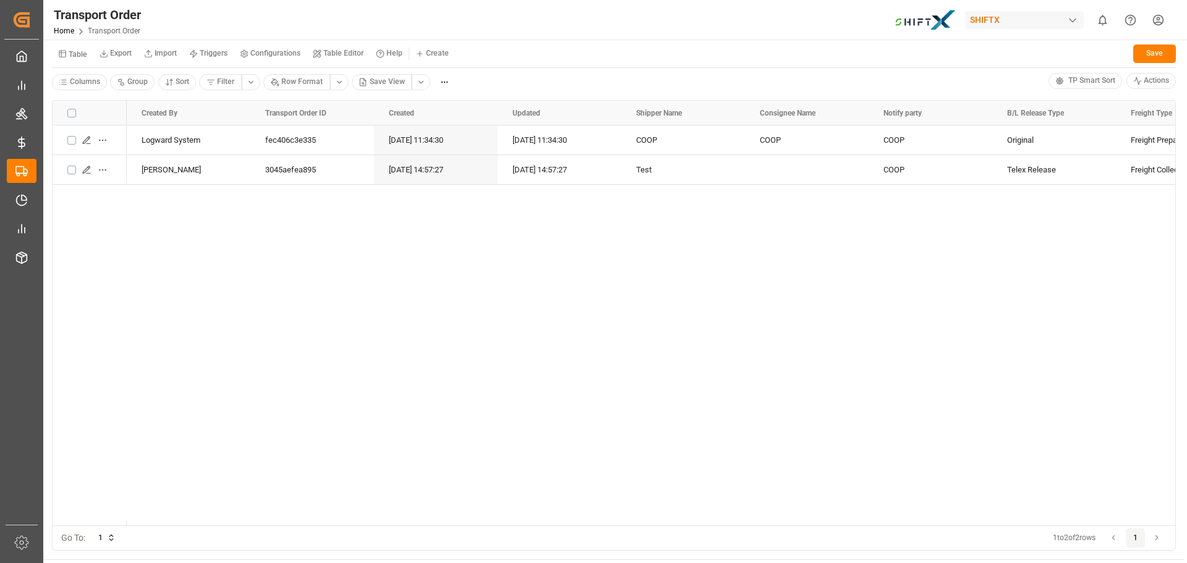
click at [555, 79] on div "Columns Group Sort Filter Row Format Save View" at bounding box center [550, 82] width 996 height 19
click at [90, 276] on div "Logward System fec406c3e335 [DATE] 11:34:30 [DATE] 11:34:30 COOP COOP COOP Orig…" at bounding box center [614, 323] width 1122 height 396
click at [565, 357] on div "Logward System fec406c3e335 [DATE] 11:34:30 [DATE] 11:34:30 COOP COOP COOP Orig…" at bounding box center [651, 325] width 1048 height 400
click at [480, 14] on div "Transport Order Home Transport Order SHIFTX 0 Notifications Only show unread Al…" at bounding box center [611, 20] width 1152 height 40
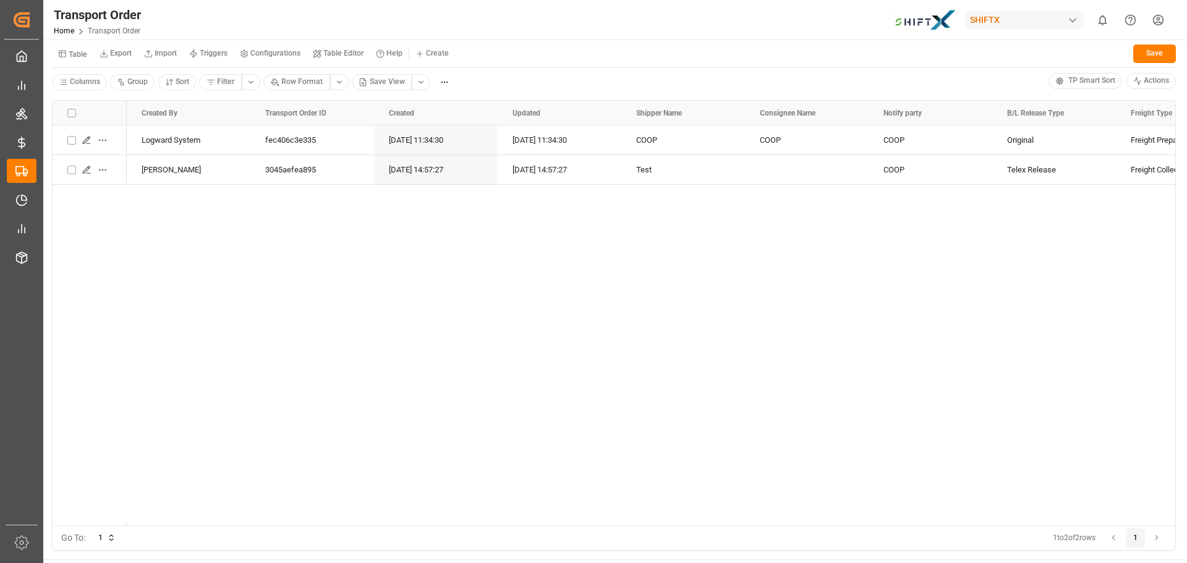
click at [482, 33] on div "Transport Order Home Transport Order SHIFTX 0 Notifications Only show unread Al…" at bounding box center [611, 20] width 1152 height 40
click at [661, 341] on div "Logward System fec406c3e335 [DATE] 11:34:30 [DATE] 11:34:30 COOP COOP COOP Orig…" at bounding box center [651, 325] width 1048 height 400
click at [658, 62] on div "Table Export Import Triggers Configurations Table Editor Help Create Save" at bounding box center [614, 55] width 1124 height 25
click at [663, 66] on div "Table Export Import Triggers Configurations Table Editor Help Create Save" at bounding box center [614, 55] width 1124 height 25
click at [663, 68] on div "Table Export Import Triggers Configurations Table Editor Help Create Save Colum…" at bounding box center [613, 66] width 1141 height 52
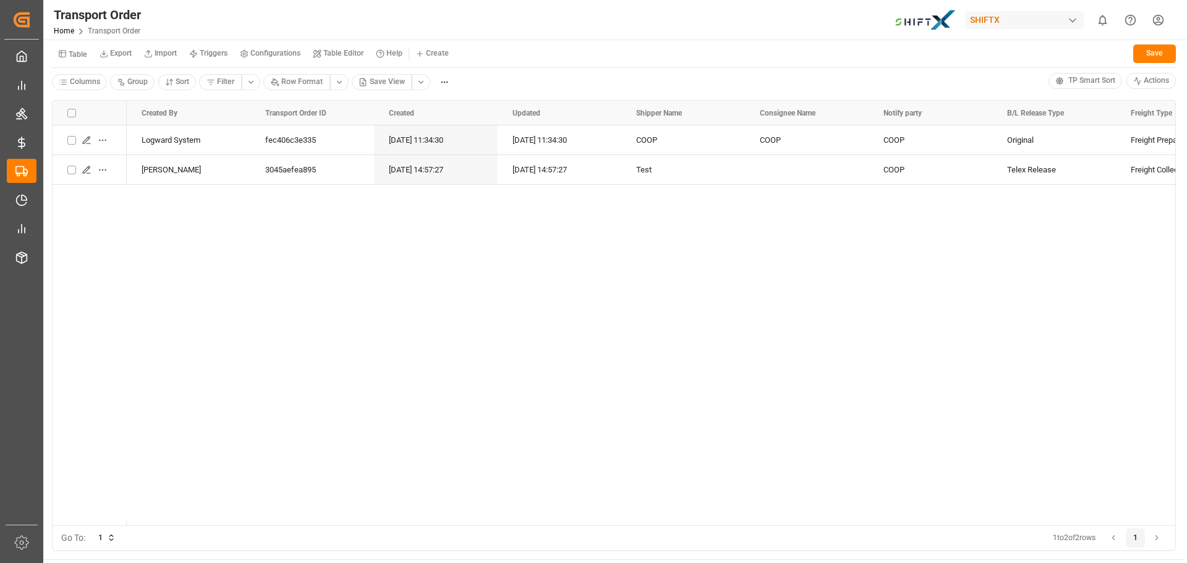
click at [639, 252] on div "Logward System fec406c3e335 [DATE] 11:34:30 [DATE] 11:34:30 COOP COOP COOP Orig…" at bounding box center [651, 325] width 1048 height 400
click at [643, 225] on div "Logward System fec406c3e335 [DATE] 11:34:30 [DATE] 11:34:30 COOP COOP COOP Orig…" at bounding box center [651, 325] width 1048 height 400
click at [641, 81] on div "Columns Group Sort Filter Row Format Save View" at bounding box center [550, 82] width 996 height 19
